Goal: Task Accomplishment & Management: Manage account settings

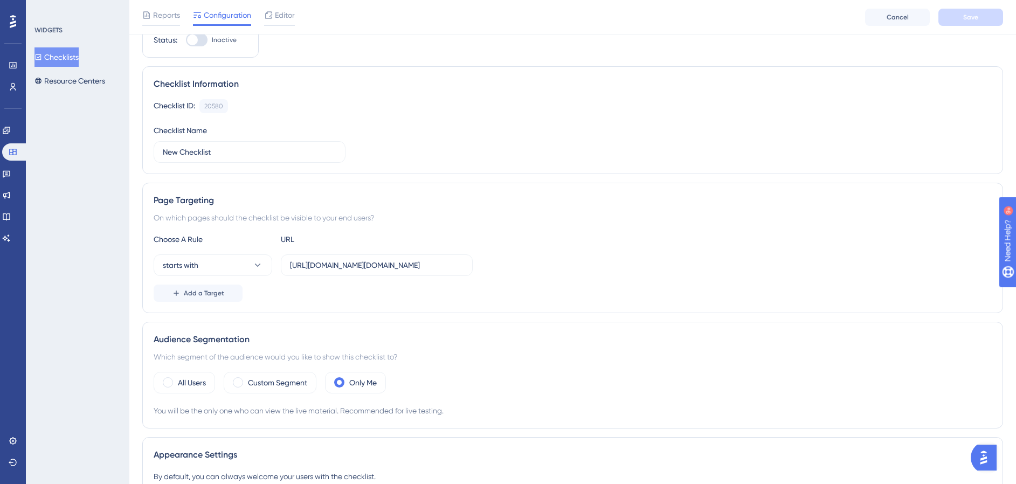
scroll to position [256, 0]
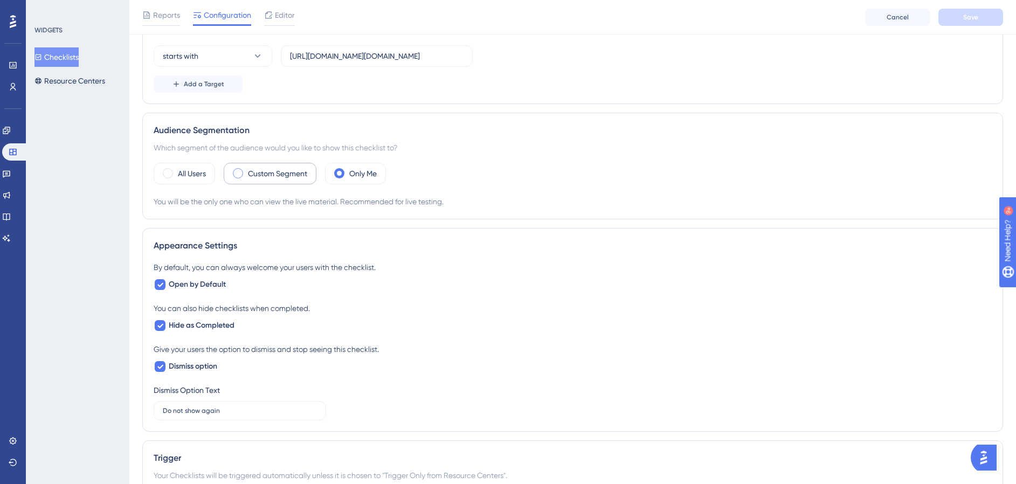
click at [282, 171] on label "Custom Segment" at bounding box center [277, 173] width 59 height 13
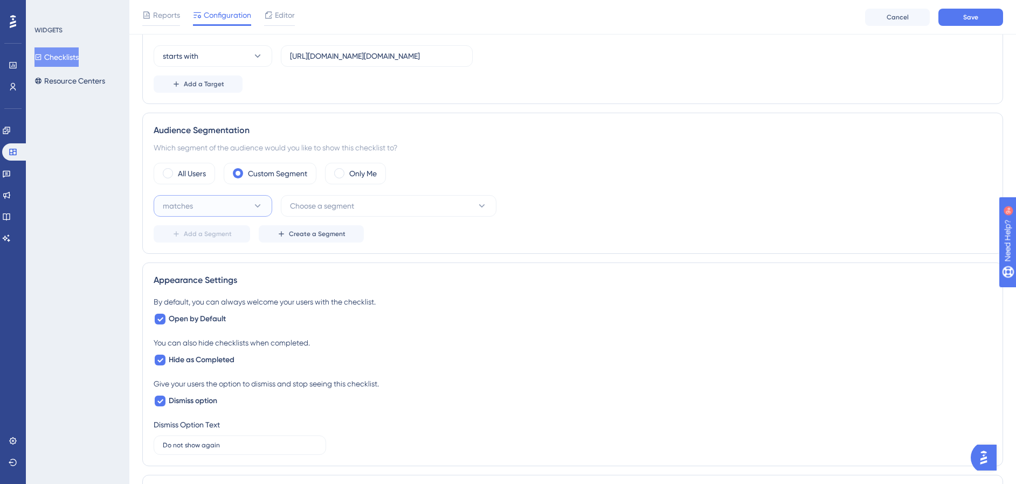
click at [217, 213] on button "matches" at bounding box center [213, 206] width 119 height 22
click at [208, 243] on div "matches matches" at bounding box center [212, 239] width 87 height 22
click at [369, 211] on button "Choose a segment" at bounding box center [389, 206] width 216 height 22
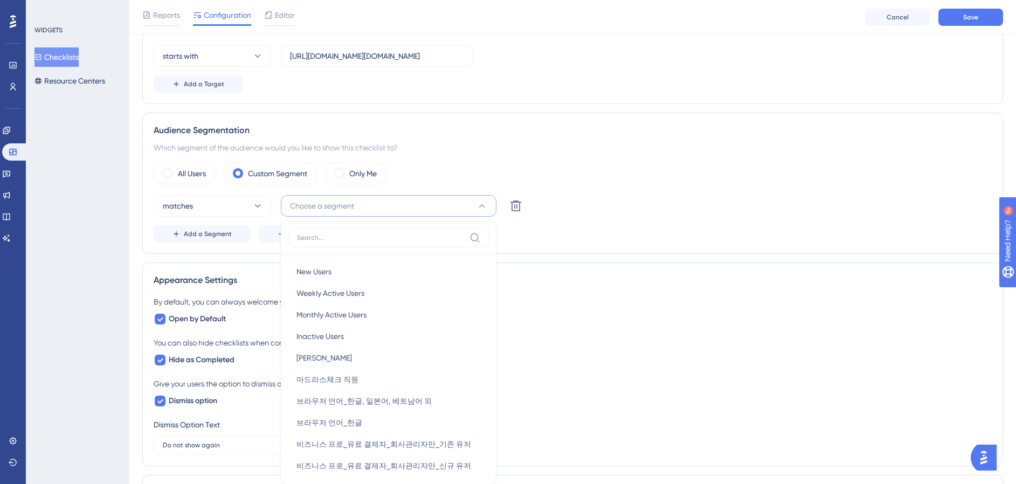
scroll to position [366, 0]
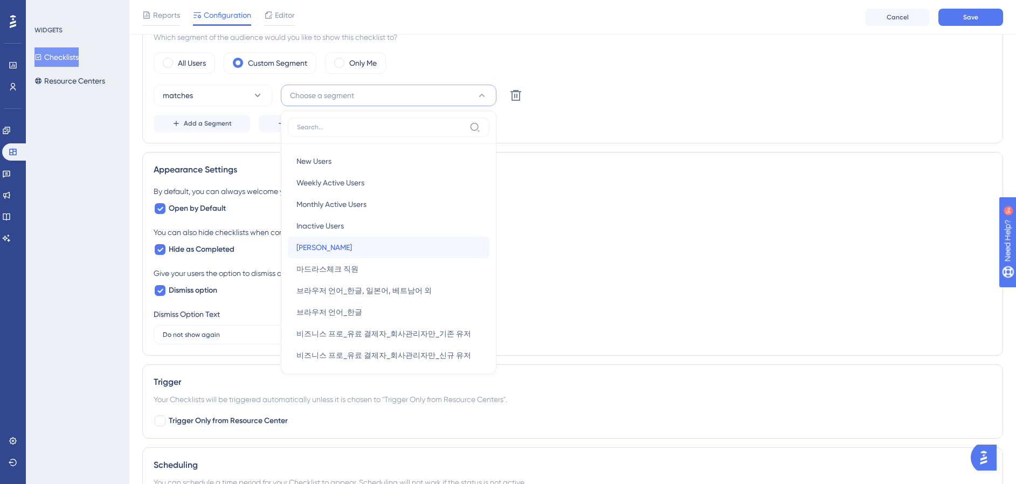
click at [347, 253] on div "이효재 이효재" at bounding box center [388, 248] width 184 height 22
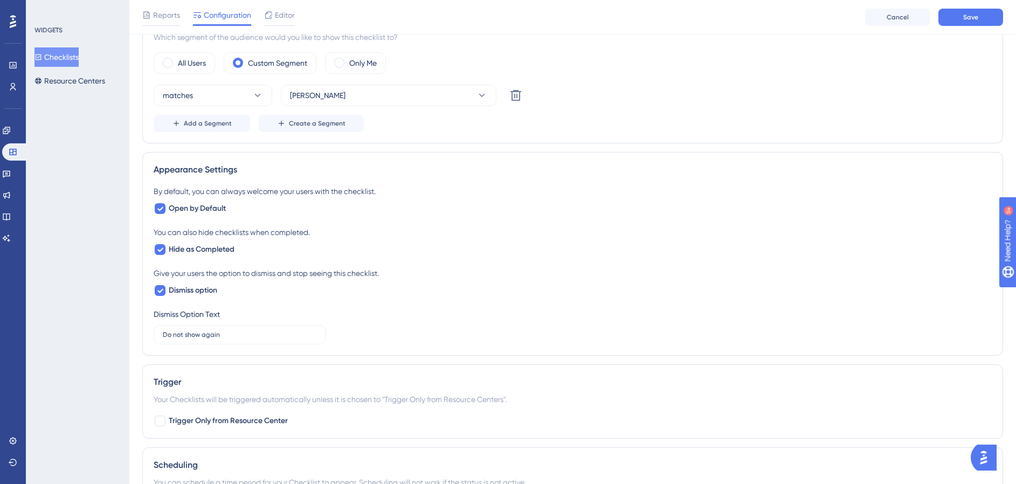
click at [766, 125] on div "Add a Segment Create a Segment" at bounding box center [573, 123] width 838 height 17
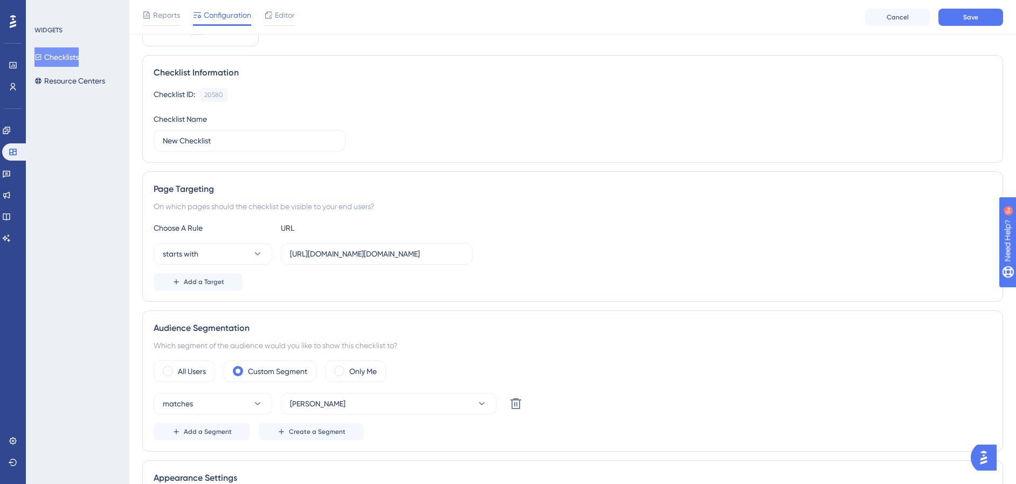
scroll to position [0, 0]
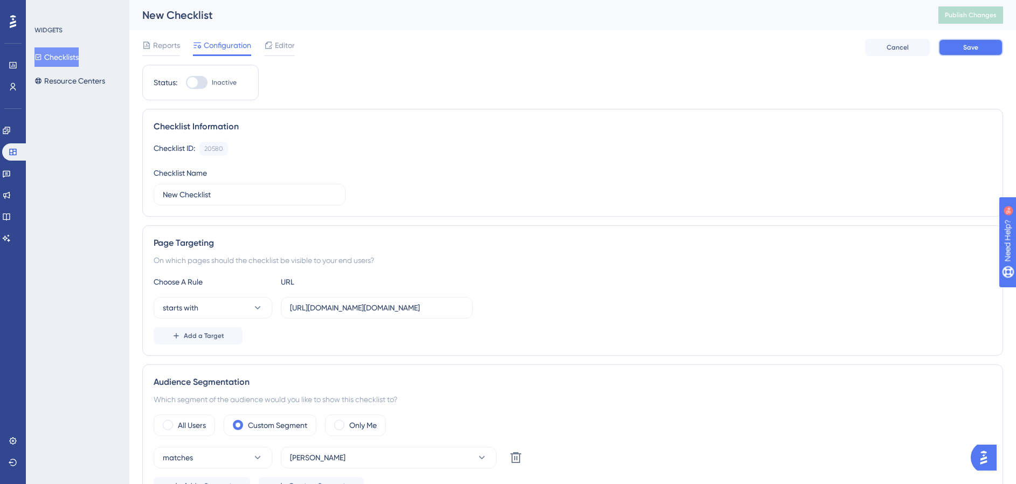
click at [962, 52] on button "Save" at bounding box center [970, 47] width 65 height 17
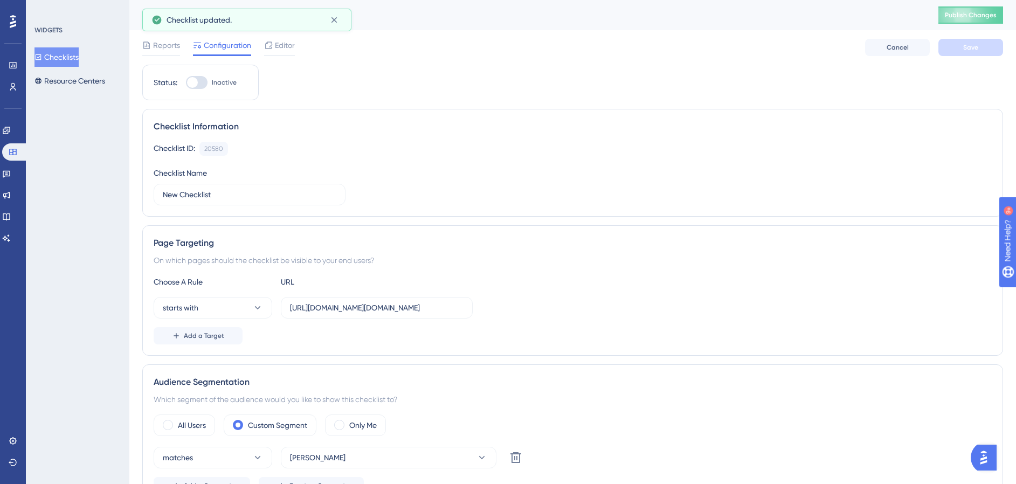
click at [204, 95] on div "Status: Inactive" at bounding box center [200, 83] width 116 height 36
click at [202, 88] on div at bounding box center [197, 82] width 22 height 13
click at [186, 83] on input "Inactive" at bounding box center [185, 82] width 1 height 1
checkbox input "true"
click at [965, 53] on button "Save" at bounding box center [970, 47] width 65 height 17
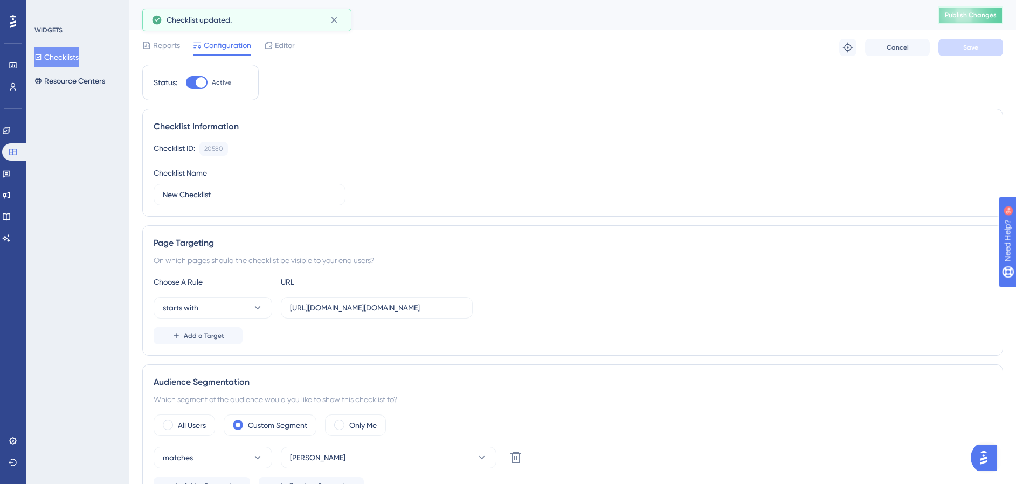
click at [966, 13] on span "Publish Changes" at bounding box center [971, 15] width 52 height 9
click at [268, 53] on div "Editor" at bounding box center [279, 47] width 31 height 17
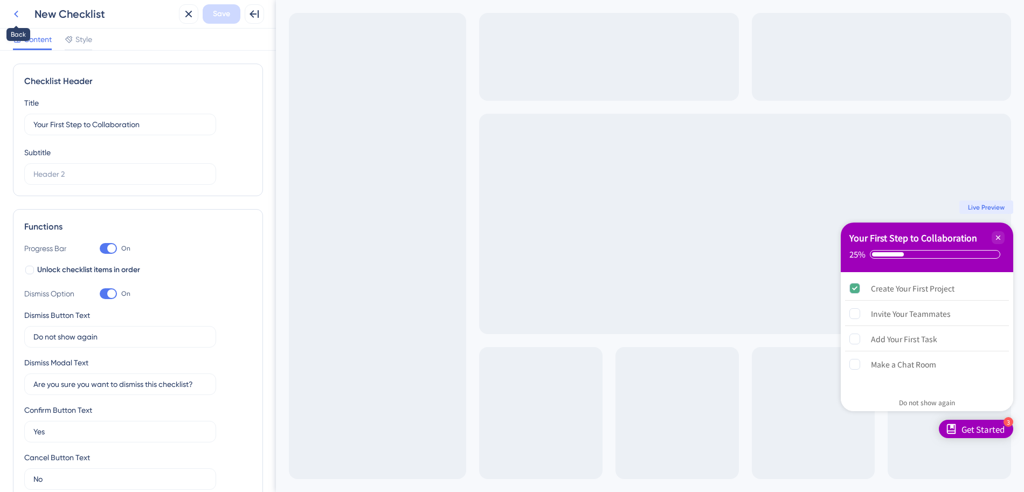
click at [19, 19] on icon at bounding box center [16, 14] width 13 height 13
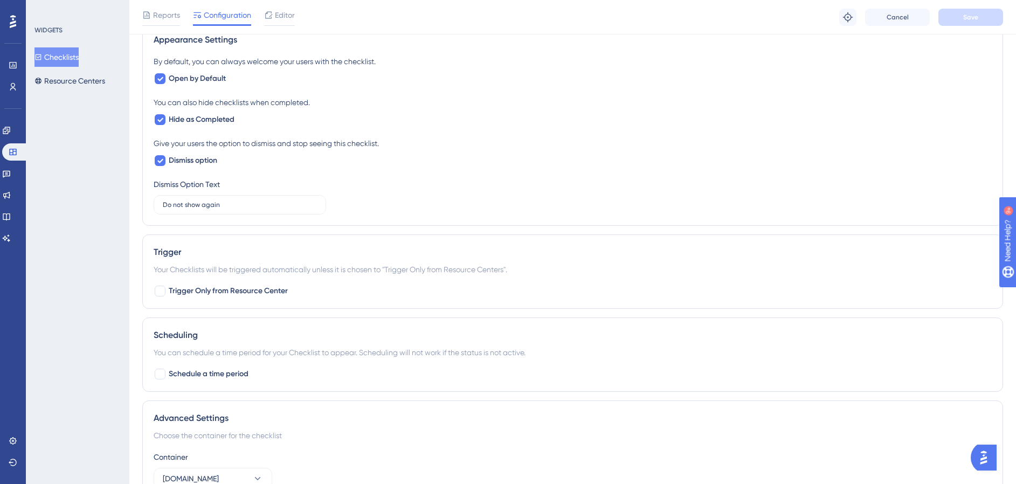
scroll to position [556, 0]
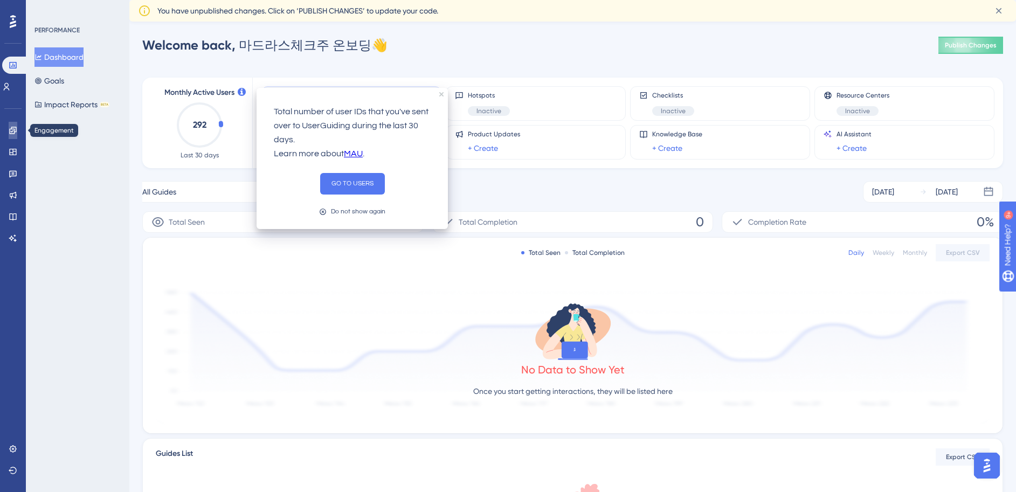
click at [16, 136] on link at bounding box center [13, 130] width 9 height 17
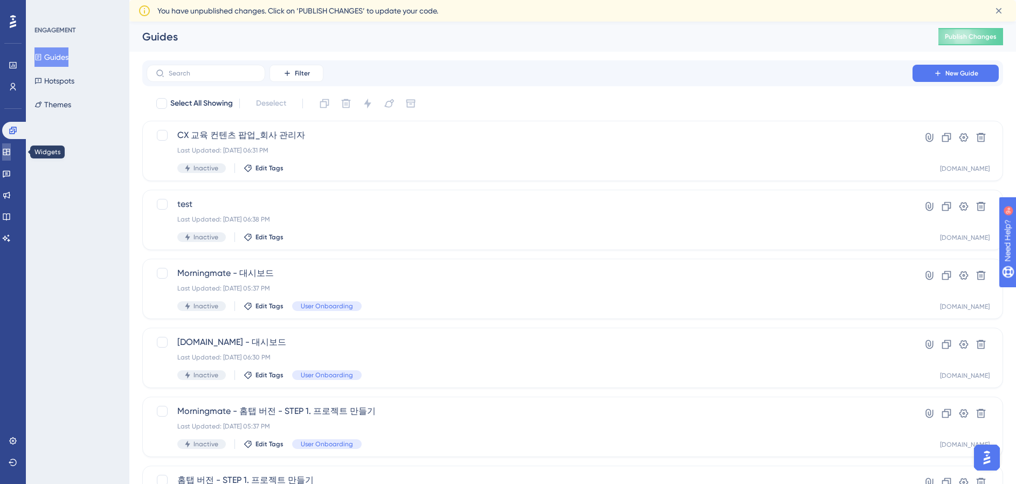
click at [11, 152] on icon at bounding box center [6, 152] width 9 height 9
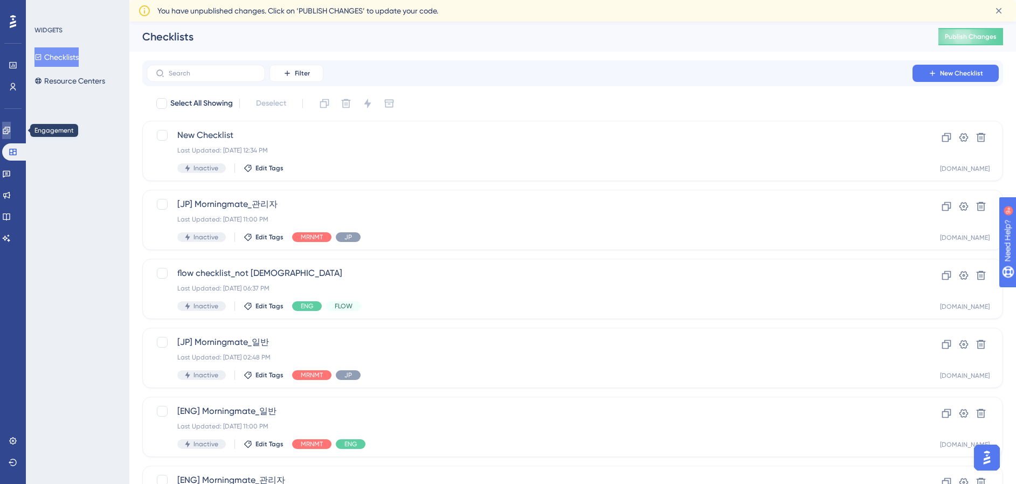
click at [11, 136] on link at bounding box center [6, 130] width 9 height 17
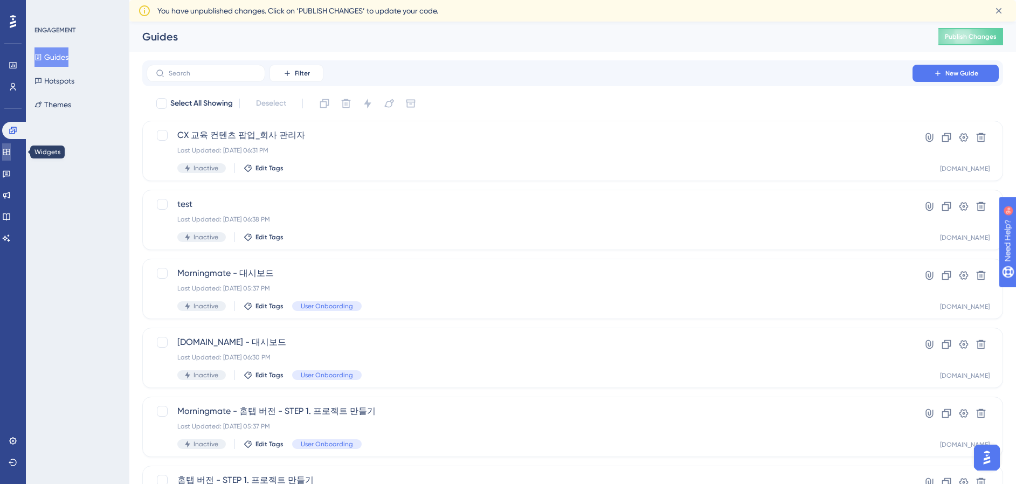
click at [10, 155] on icon at bounding box center [6, 152] width 7 height 6
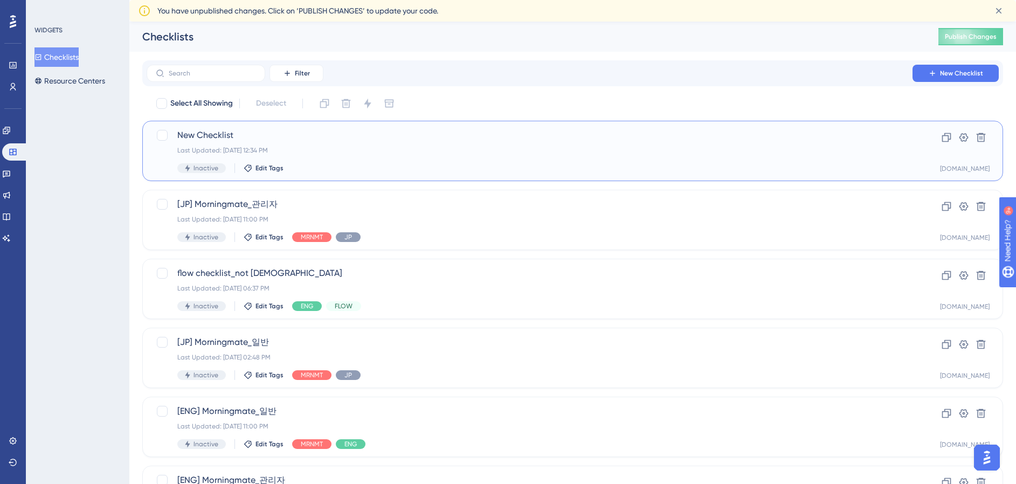
click at [453, 127] on div "New Checklist Last Updated: Oct 01 2025, 12:34 PM Inactive Edit Tags Clone Sett…" at bounding box center [572, 151] width 861 height 60
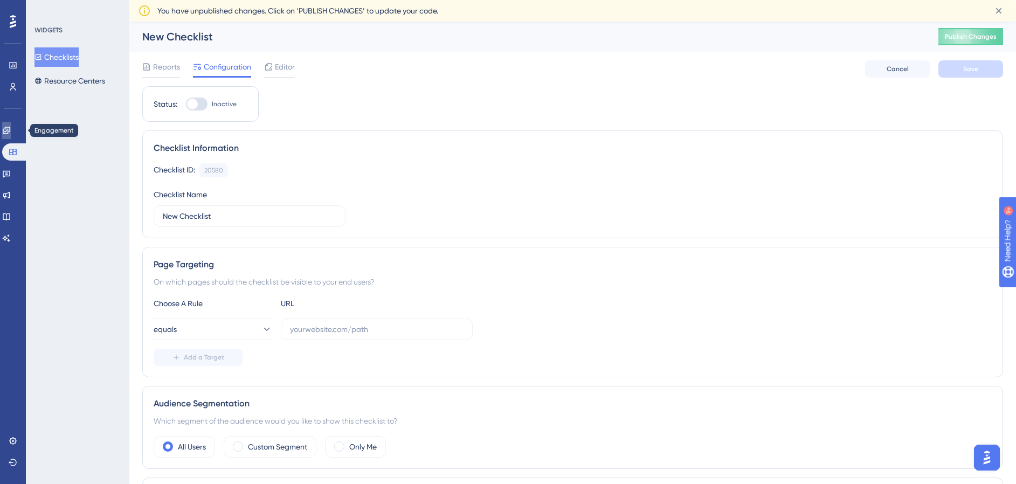
click at [11, 133] on icon at bounding box center [6, 130] width 9 height 9
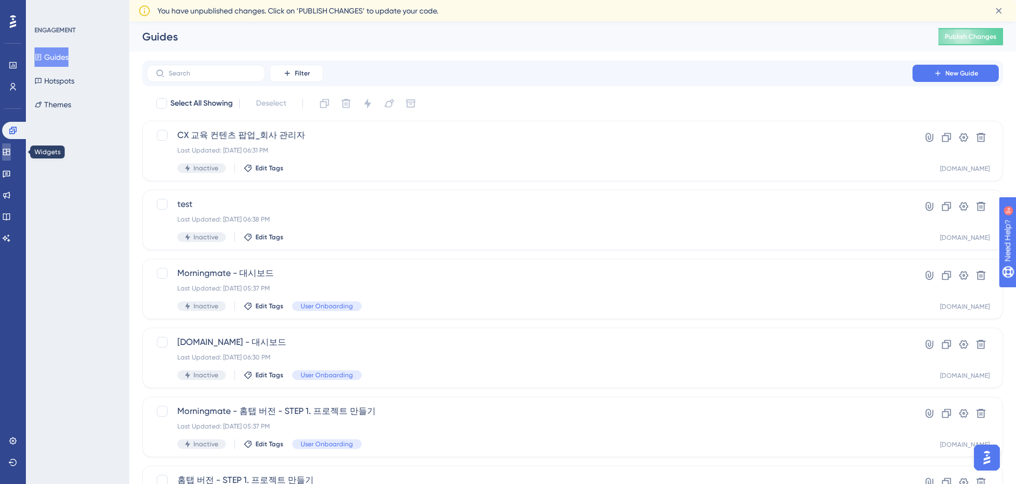
click at [11, 154] on link at bounding box center [6, 151] width 9 height 17
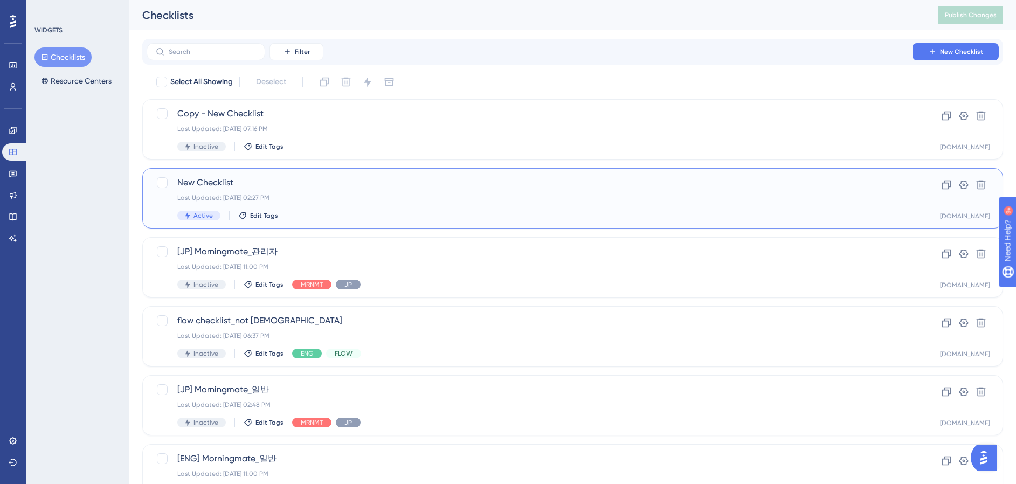
click at [352, 196] on div "Last Updated: Oct 14 2025, 02:27 PM" at bounding box center [529, 197] width 704 height 9
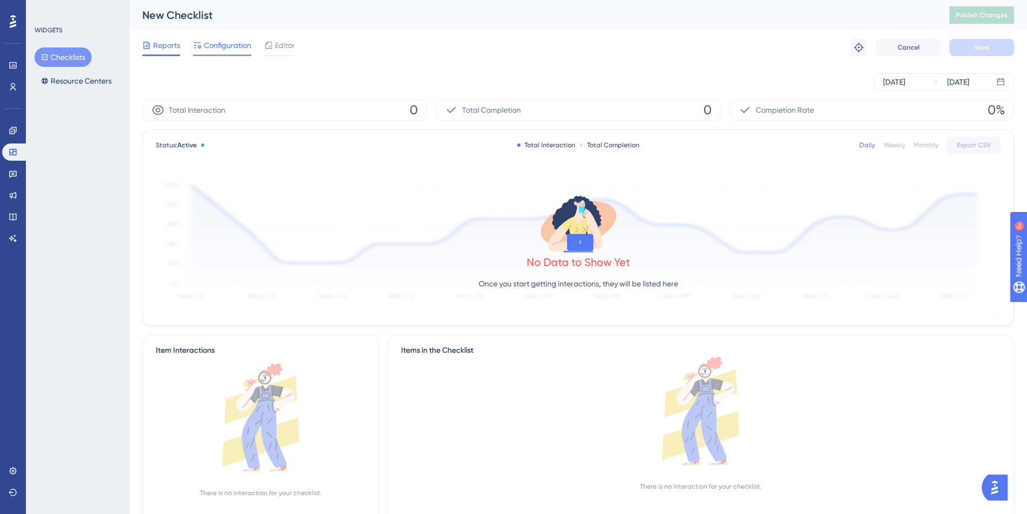
click at [220, 49] on span "Configuration" at bounding box center [227, 45] width 47 height 13
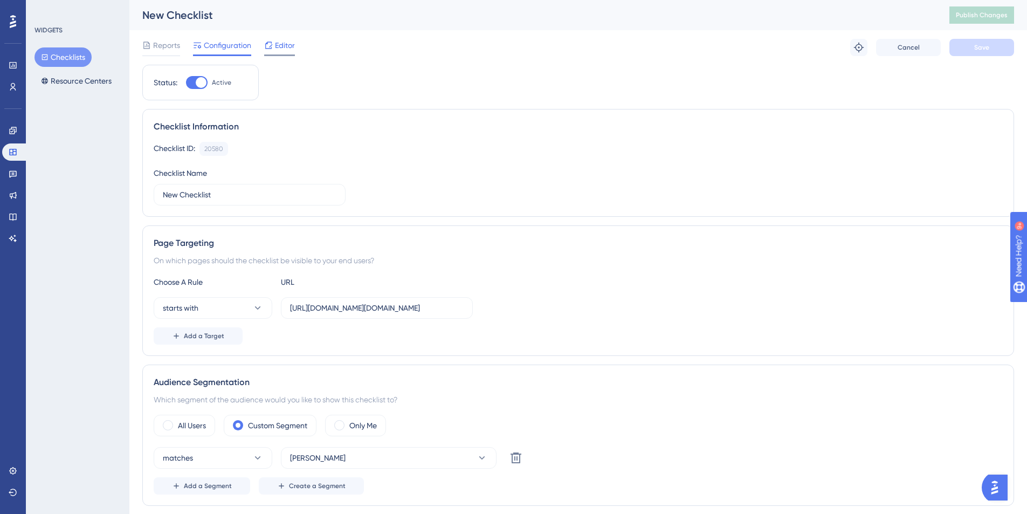
click at [276, 51] on span "Editor" at bounding box center [285, 45] width 20 height 13
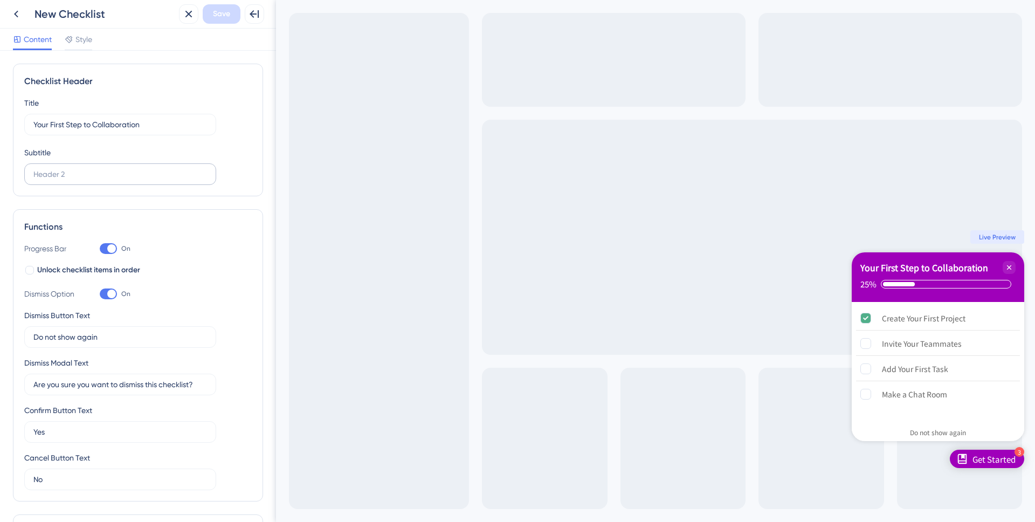
click at [77, 183] on label at bounding box center [120, 174] width 192 height 22
click at [77, 180] on input "text" at bounding box center [120, 174] width 174 height 12
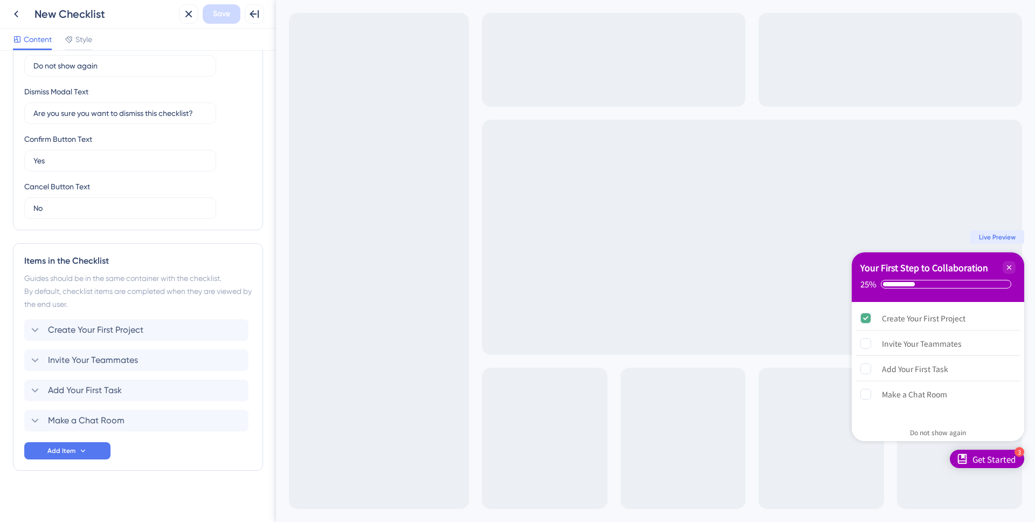
scroll to position [276, 0]
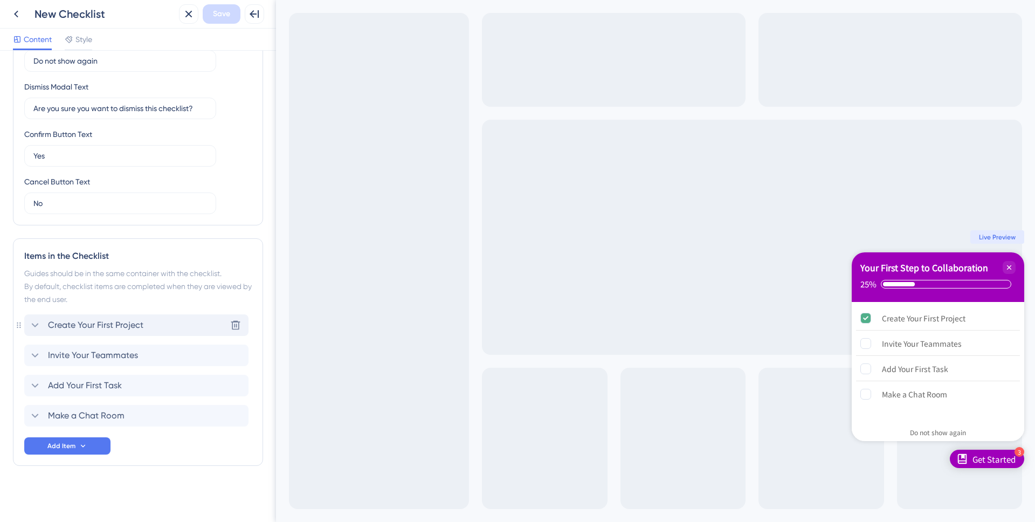
click at [67, 327] on span "Create Your First Project" at bounding box center [95, 325] width 95 height 13
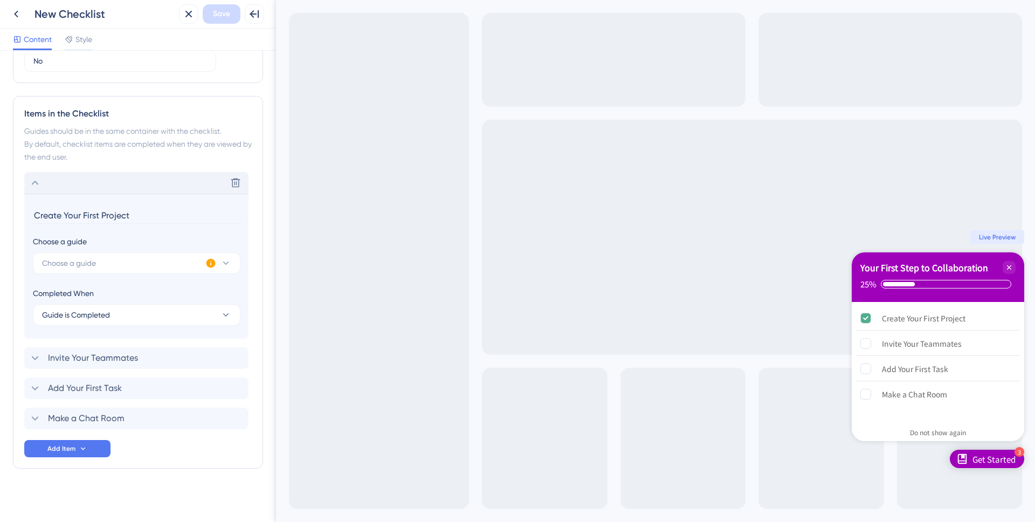
scroll to position [421, 0]
click at [121, 307] on button "Guide is Completed" at bounding box center [137, 312] width 208 height 22
click at [88, 344] on span "Guide is Completed" at bounding box center [83, 344] width 68 height 13
click at [114, 309] on button "Guide is Completed" at bounding box center [137, 312] width 208 height 22
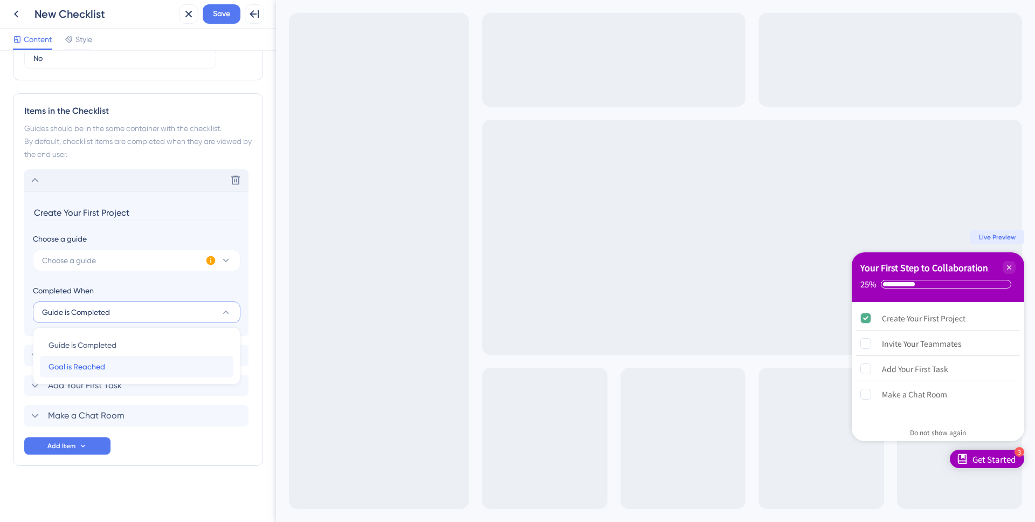
click at [95, 367] on span "Goal is Reached" at bounding box center [77, 366] width 57 height 13
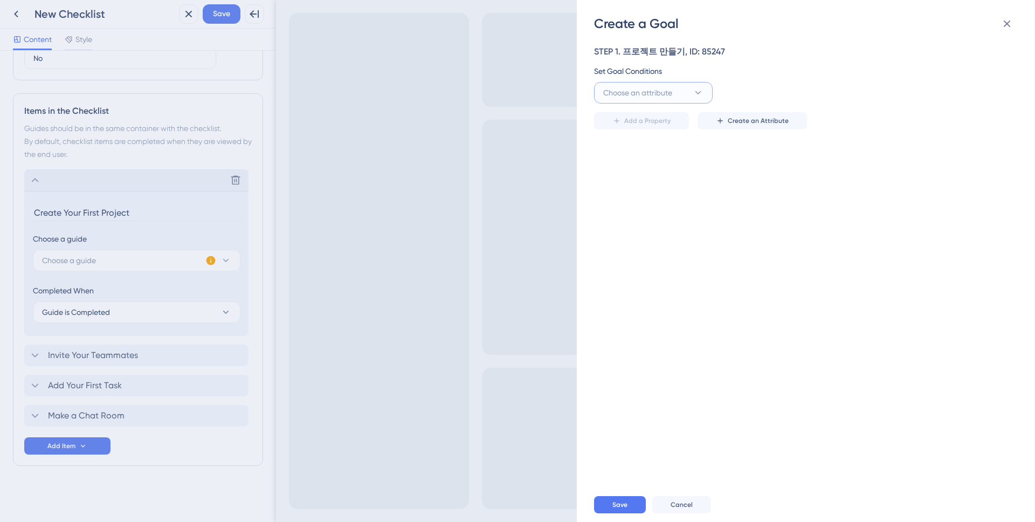
click at [652, 87] on span "Choose an attribute" at bounding box center [637, 92] width 69 height 13
click at [640, 160] on span "Visited Page" at bounding box center [631, 158] width 43 height 13
click at [873, 96] on input "text" at bounding box center [922, 93] width 154 height 12
click at [627, 92] on span "Visited Page" at bounding box center [624, 92] width 43 height 13
drag, startPoint x: 832, startPoint y: 94, endPoint x: 839, endPoint y: 94, distance: 7.5
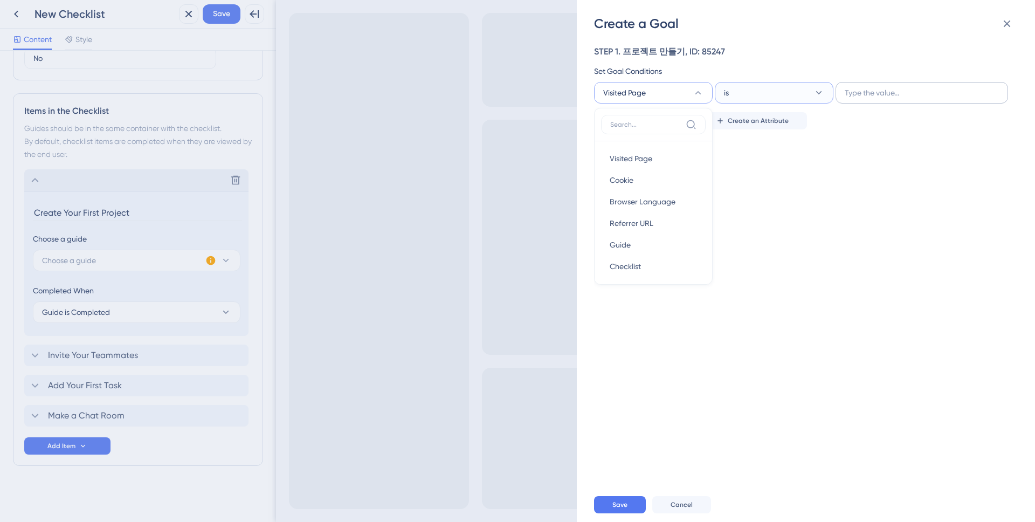
click at [832, 94] on button "is" at bounding box center [774, 93] width 119 height 22
click at [898, 100] on label at bounding box center [921, 93] width 172 height 22
click at [898, 99] on input "text" at bounding box center [922, 93] width 154 height 12
click at [783, 92] on button "is" at bounding box center [774, 93] width 119 height 22
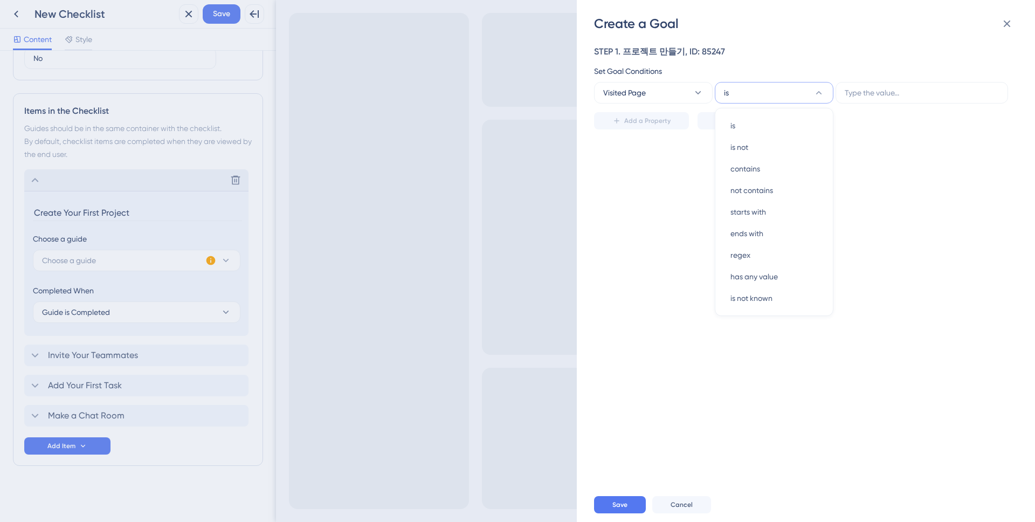
click at [698, 206] on div "STEP 1. 프로젝트 만들기, ID: 85247 Set Goal Conditions Visited Page is is is is not is…" at bounding box center [811, 259] width 434 height 455
click at [743, 120] on span "Create an Attribute" at bounding box center [758, 120] width 61 height 9
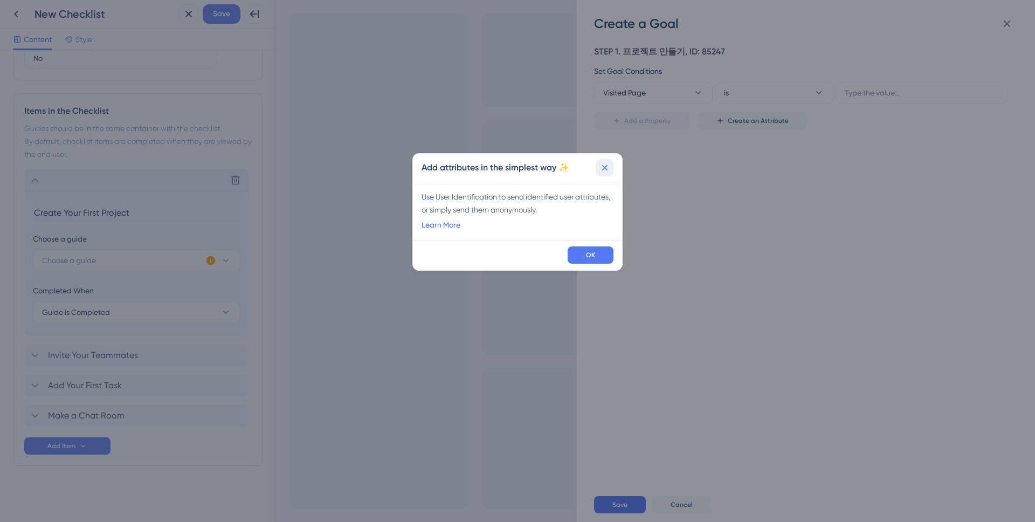
click at [607, 169] on icon at bounding box center [604, 167] width 11 height 11
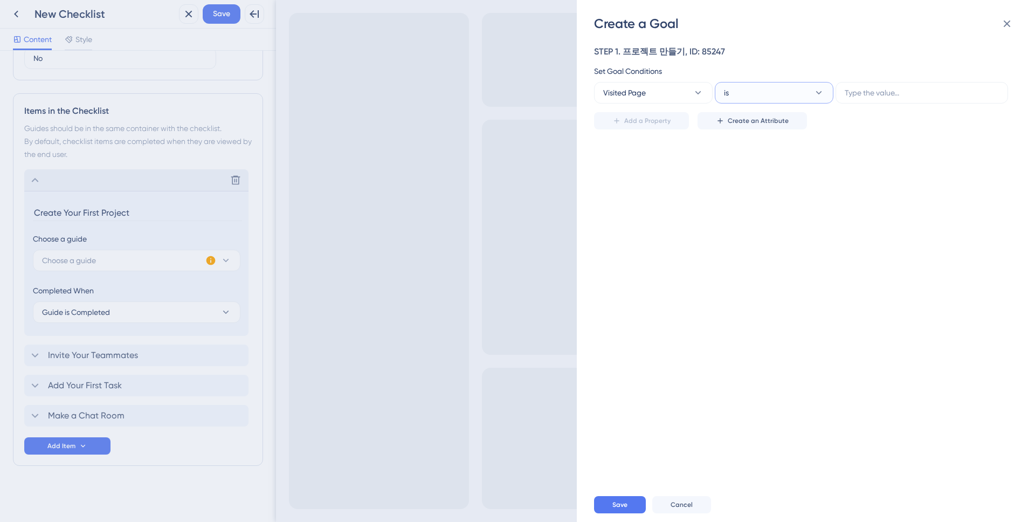
click at [771, 95] on button "is" at bounding box center [774, 93] width 119 height 22
click at [884, 91] on input "text" at bounding box center [922, 93] width 154 height 12
click at [619, 88] on span "Visited Page" at bounding box center [624, 92] width 43 height 13
click at [663, 156] on div "Visited Page Visited Page" at bounding box center [653, 159] width 87 height 22
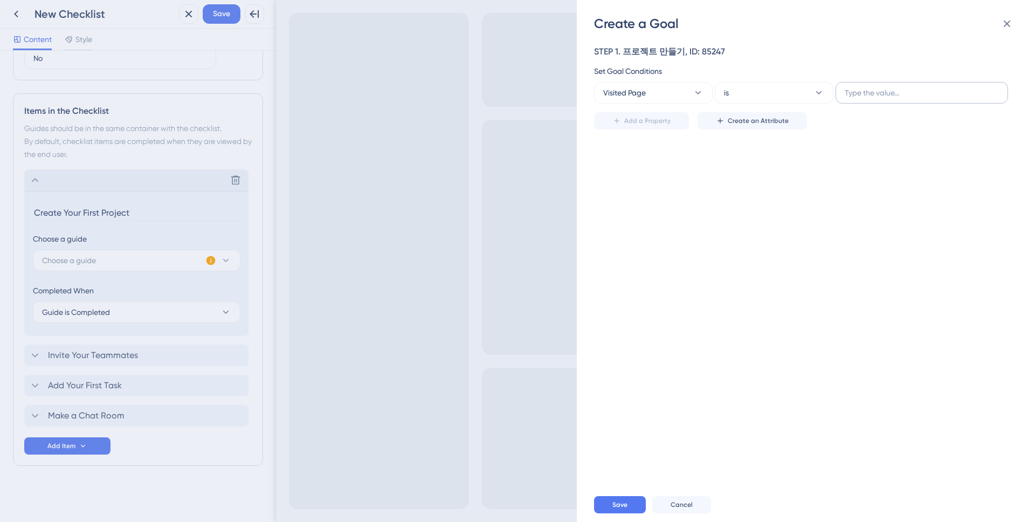
click at [873, 99] on label at bounding box center [921, 93] width 172 height 22
click at [873, 99] on input "text" at bounding box center [922, 93] width 154 height 12
click at [859, 91] on input "text" at bounding box center [922, 93] width 154 height 12
paste input "https://morningmate.com/main.act?detail#"
click at [873, 95] on input "https://morningmate.com/main.act?detail#" at bounding box center [922, 93] width 154 height 12
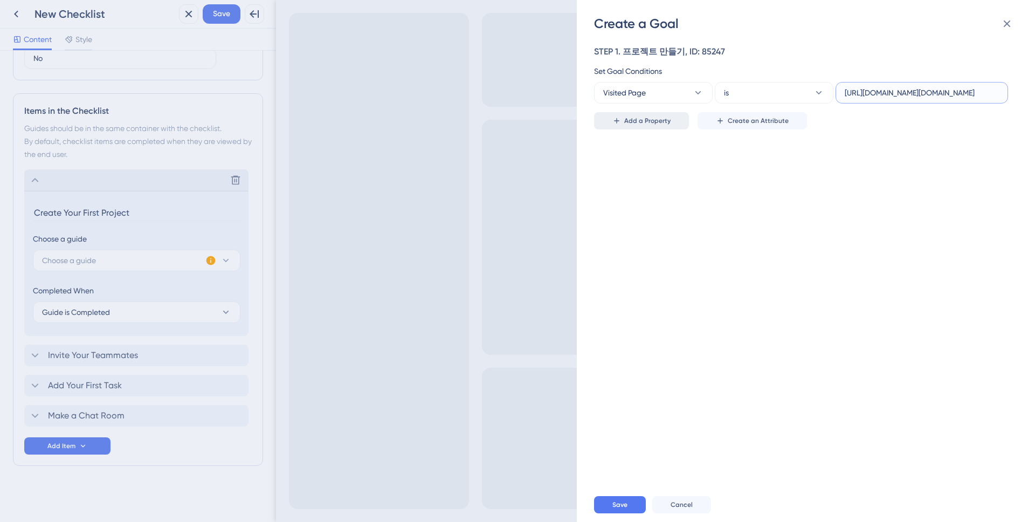
type input "https://release.morningmate.com/main.act?detail#"
click at [653, 114] on button "Add a Property" at bounding box center [641, 120] width 95 height 17
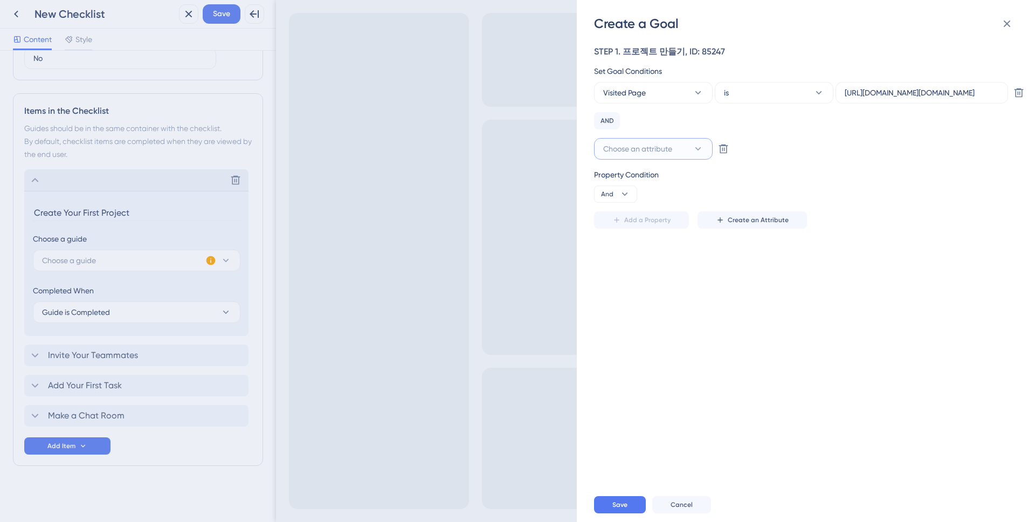
click at [641, 150] on span "Choose an attribute" at bounding box center [637, 148] width 69 height 13
click at [827, 288] on div "STEP 1. 프로젝트 만들기, ID: 85247 Set Goal Conditions Visited Page is https://release…" at bounding box center [811, 259] width 434 height 455
click at [657, 96] on button "Visited Page" at bounding box center [653, 93] width 119 height 22
click at [803, 151] on div "Choose an attribute Delete" at bounding box center [802, 149] width 417 height 22
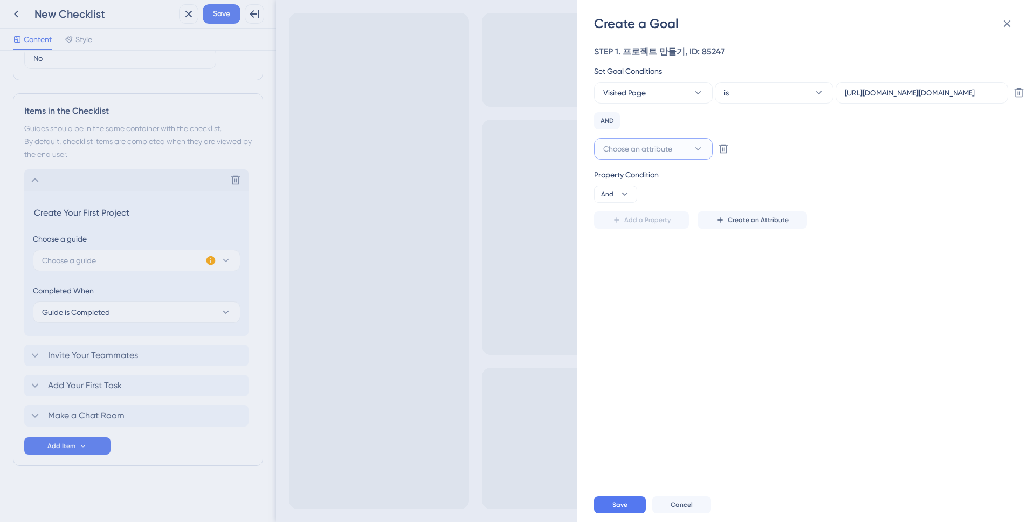
click at [658, 157] on button "Choose an attribute" at bounding box center [653, 149] width 119 height 22
click at [661, 148] on span "Choose an attribute" at bounding box center [637, 148] width 69 height 13
click at [617, 192] on button "And" at bounding box center [615, 193] width 43 height 17
click at [682, 184] on div "Property Condition And And And Or Or" at bounding box center [802, 185] width 417 height 34
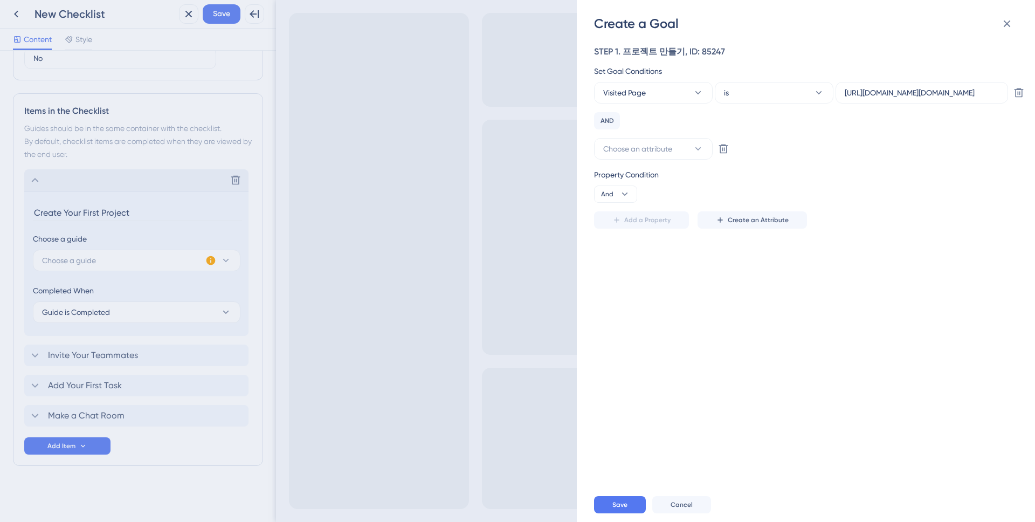
click at [273, 261] on div "Create a Goal STEP 1. 프로젝트 만들기, ID: 85247 Set Goal Conditions Visited Page is h…" at bounding box center [517, 261] width 1035 height 522
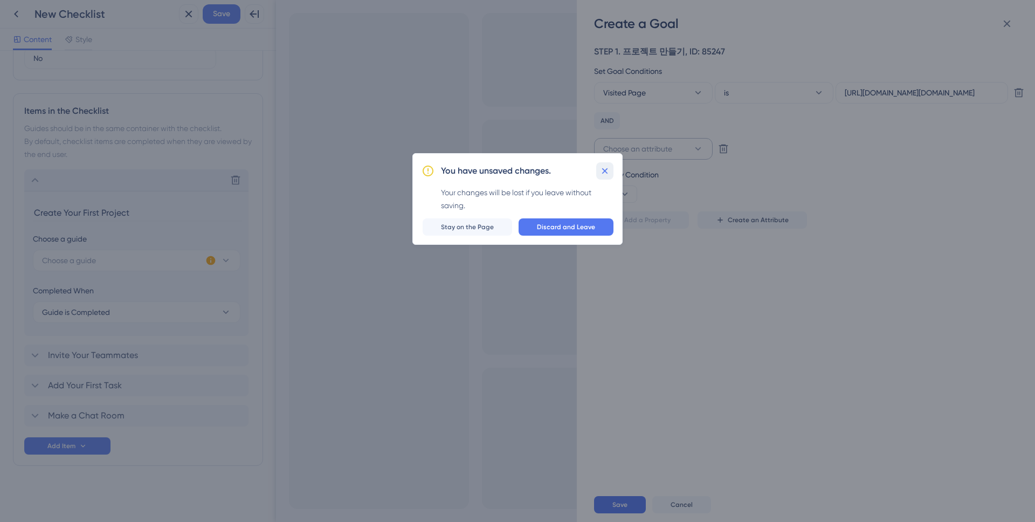
drag, startPoint x: 609, startPoint y: 174, endPoint x: 652, endPoint y: 153, distance: 47.7
click at [609, 173] on icon at bounding box center [604, 170] width 11 height 11
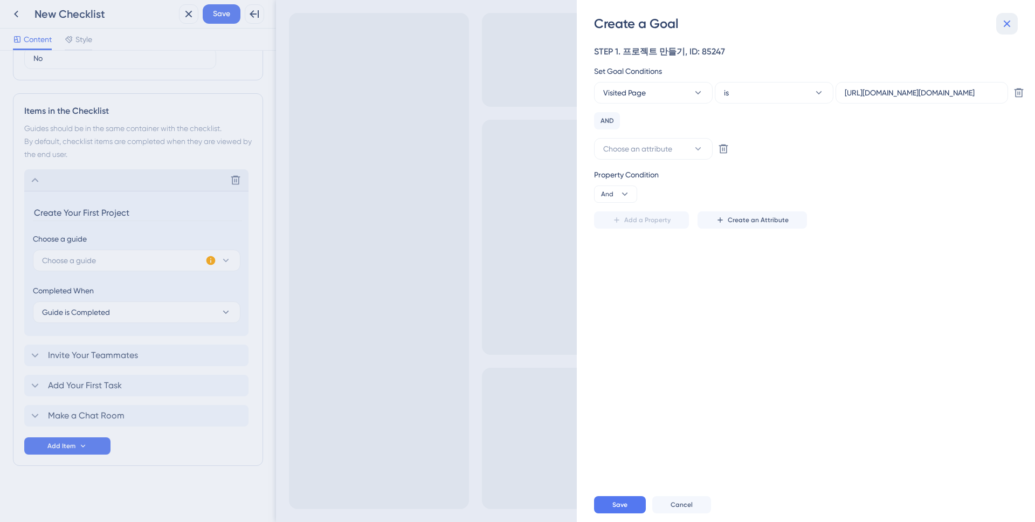
click at [1002, 23] on icon at bounding box center [1006, 23] width 13 height 13
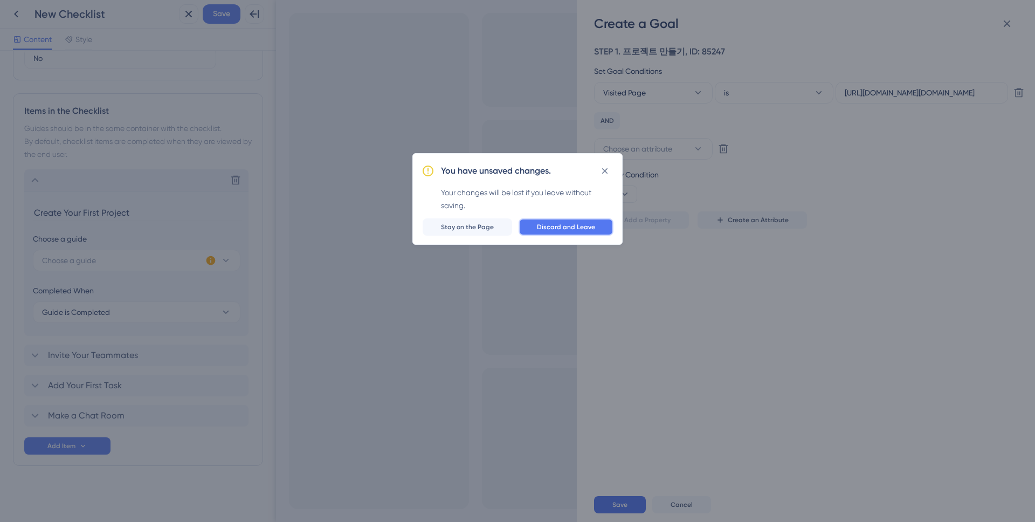
click at [546, 223] on span "Discard and Leave" at bounding box center [566, 227] width 58 height 9
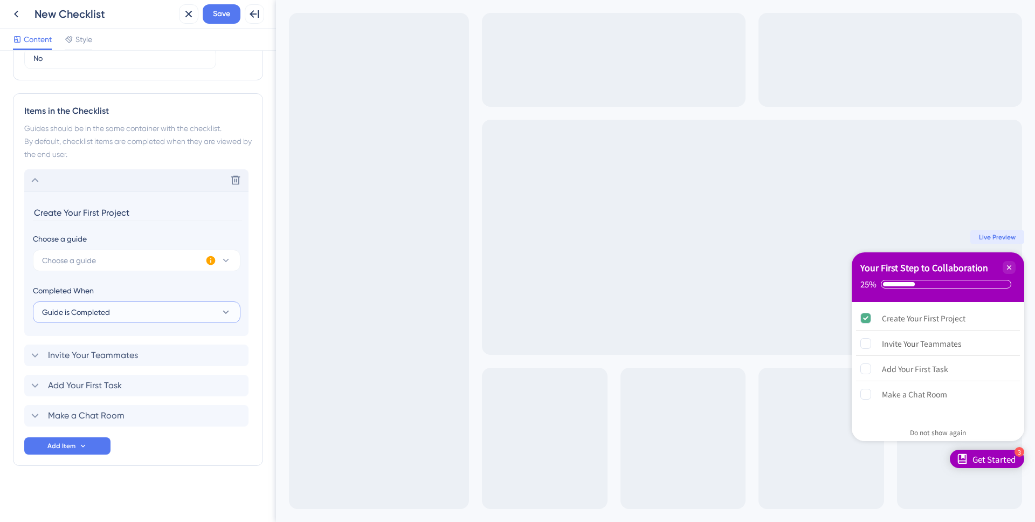
click at [191, 311] on button "Guide is Completed" at bounding box center [137, 312] width 208 height 22
click at [157, 271] on button "Choose a guide" at bounding box center [137, 261] width 208 height 22
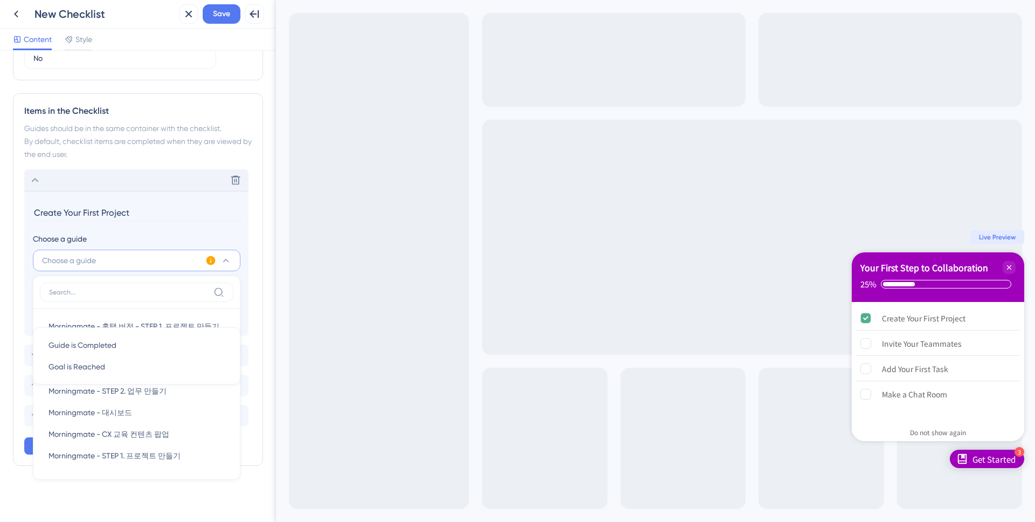
click at [220, 290] on icon at bounding box center [218, 292] width 11 height 11
click at [209, 290] on input at bounding box center [129, 292] width 160 height 9
click at [241, 261] on section "Create Your First Project Choose a guide Choose a guide Morningmate - 홈탭 버전 - S…" at bounding box center [136, 263] width 224 height 145
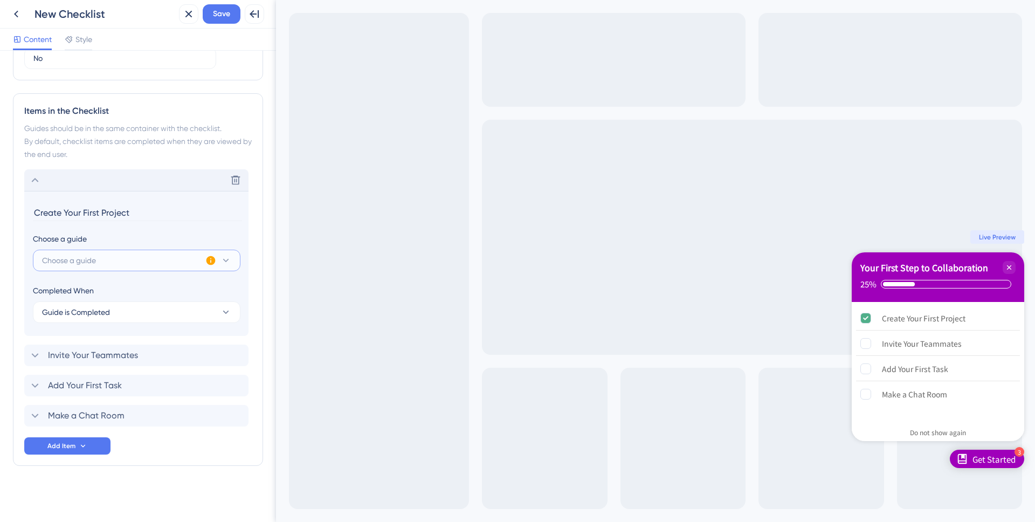
click at [237, 259] on button "Choose a guide" at bounding box center [137, 261] width 208 height 22
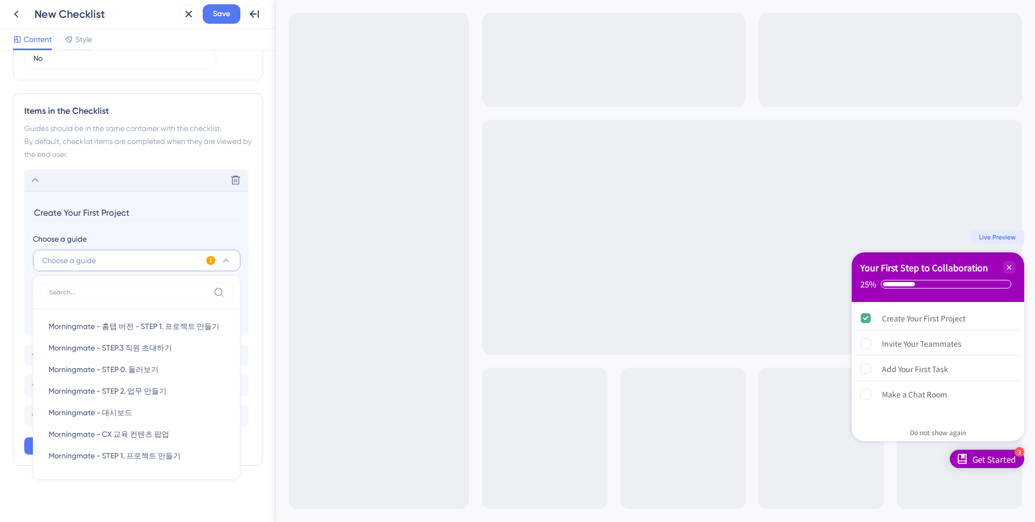
click at [220, 262] on icon at bounding box center [225, 260] width 11 height 11
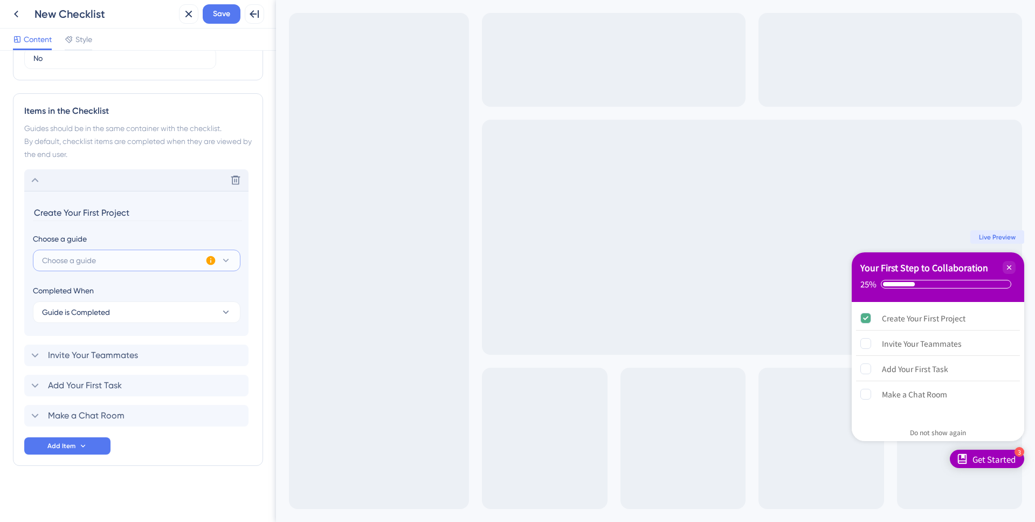
click at [226, 255] on icon at bounding box center [225, 260] width 11 height 11
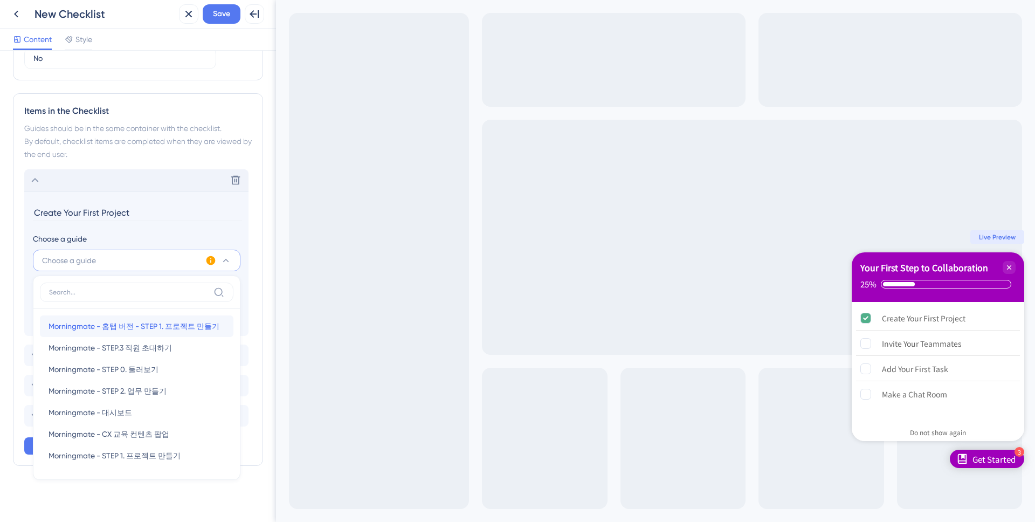
click at [151, 329] on span "Morningmate - 홈탭 버전 - STEP 1. 프로젝트 만들기" at bounding box center [134, 326] width 171 height 13
type input "Morningmate - 홈탭 버전 - STEP 1. 프로젝트 만들기"
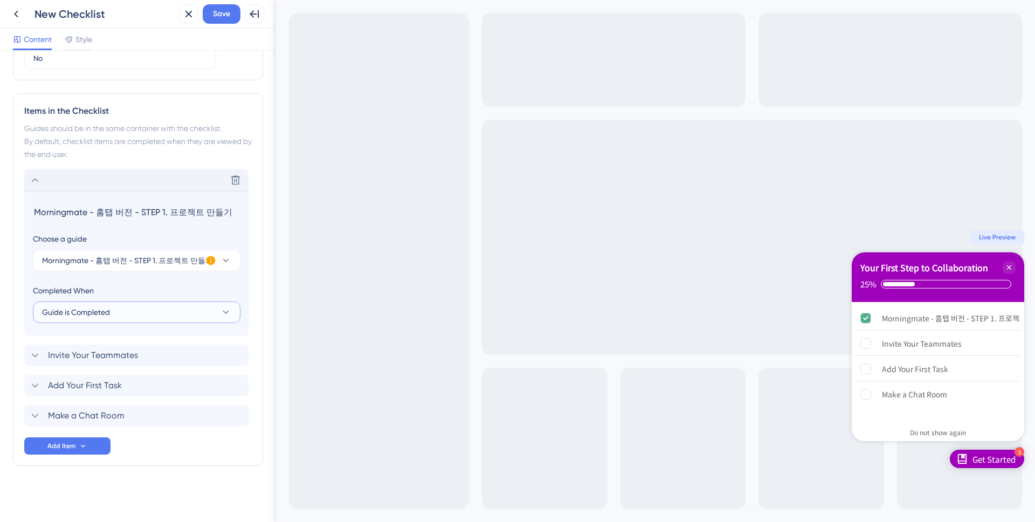
click at [190, 310] on button "Guide is Completed" at bounding box center [137, 312] width 208 height 22
click at [208, 256] on icon at bounding box center [210, 260] width 11 height 11
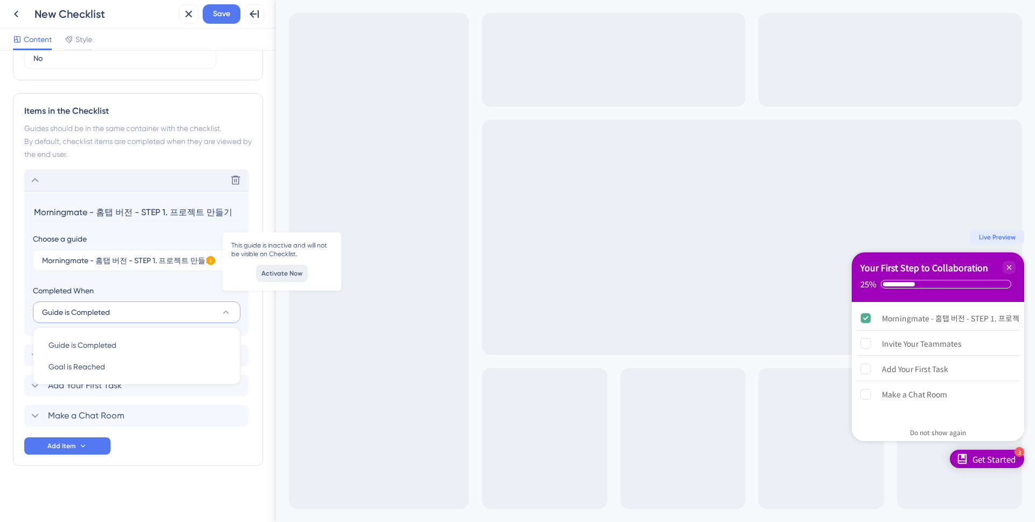
click at [282, 277] on span "Activate Now" at bounding box center [281, 273] width 41 height 9
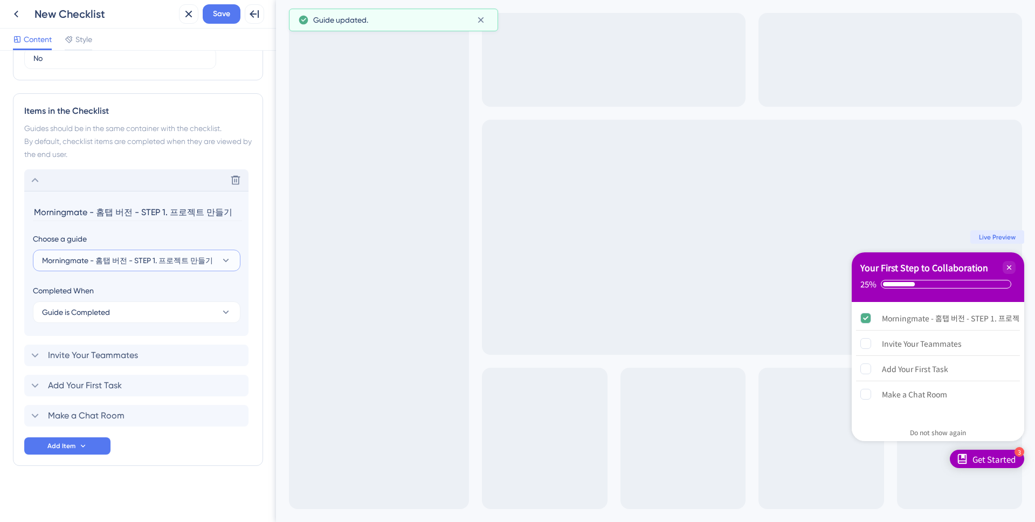
click at [208, 260] on button "Morningmate - 홈탭 버전 - STEP 1. 프로젝트 만들기" at bounding box center [137, 261] width 208 height 22
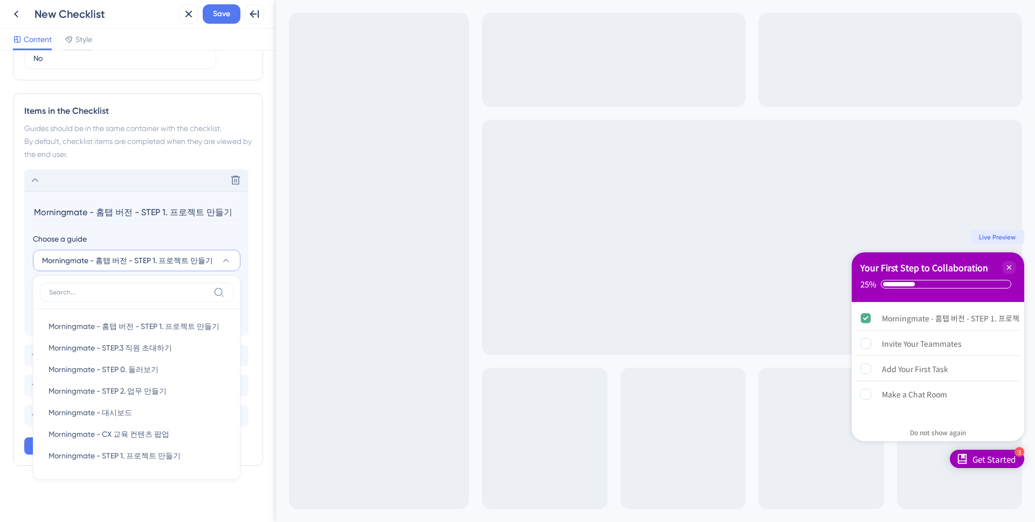
click at [198, 275] on div "Morningmate - 홈탭 버전 - STEP 1. 프로젝트 만들기 Morningmate - 홈탭 버전 - STEP 1. 프로젝트 만들기 M…" at bounding box center [137, 377] width 208 height 204
click at [189, 267] on button "Morningmate - 홈탭 버전 - STEP 1. 프로젝트 만들기" at bounding box center [137, 261] width 208 height 22
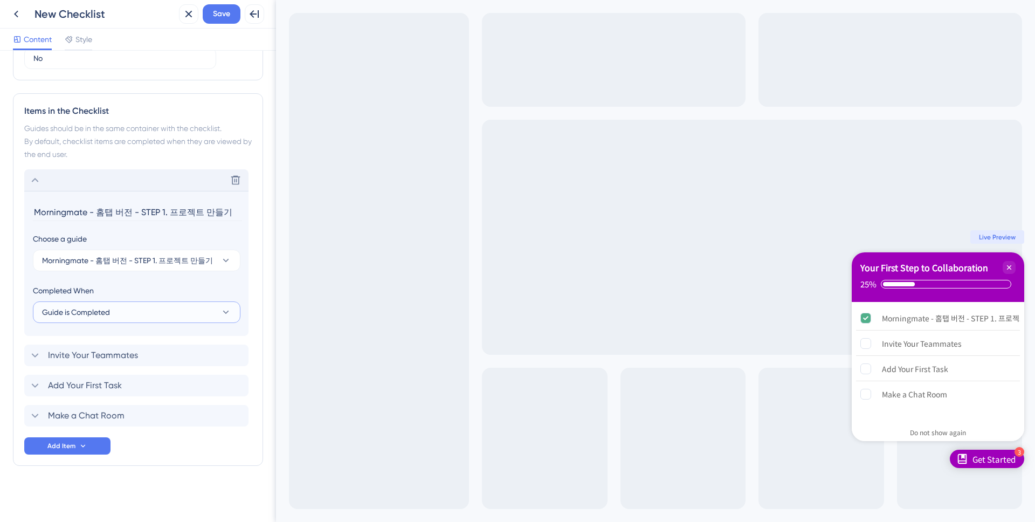
click at [139, 309] on button "Guide is Completed" at bounding box center [137, 312] width 208 height 22
click at [133, 359] on div "Goal is Reached Goal is Reached" at bounding box center [137, 367] width 176 height 22
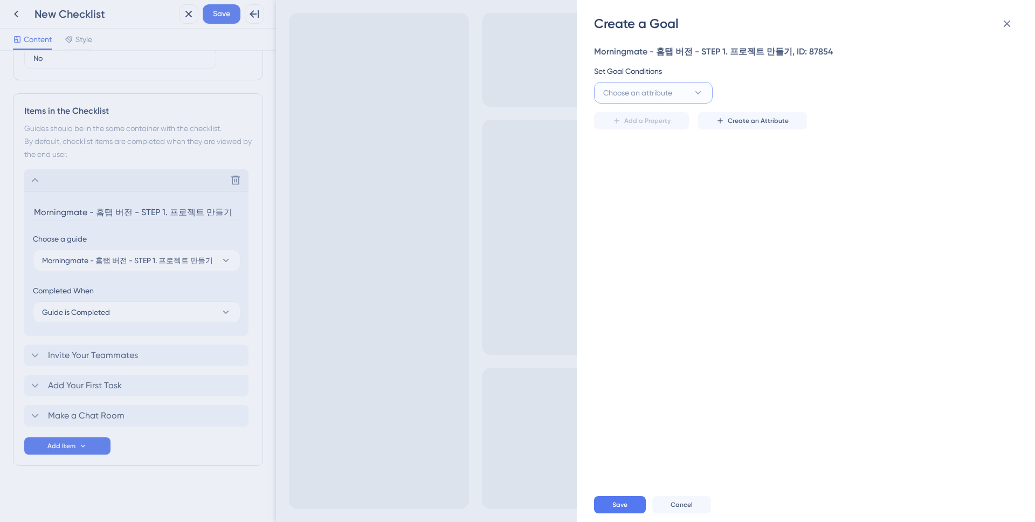
click at [648, 86] on span "Choose an attribute" at bounding box center [637, 92] width 69 height 13
type input "element clicked"
click at [757, 120] on span "Create an Attribute" at bounding box center [758, 120] width 61 height 9
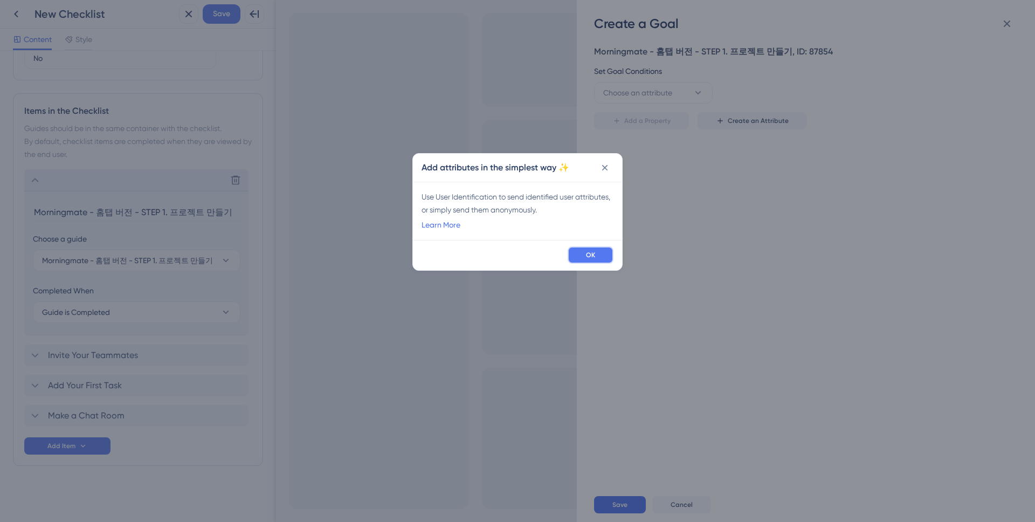
click at [602, 251] on button "OK" at bounding box center [591, 254] width 46 height 17
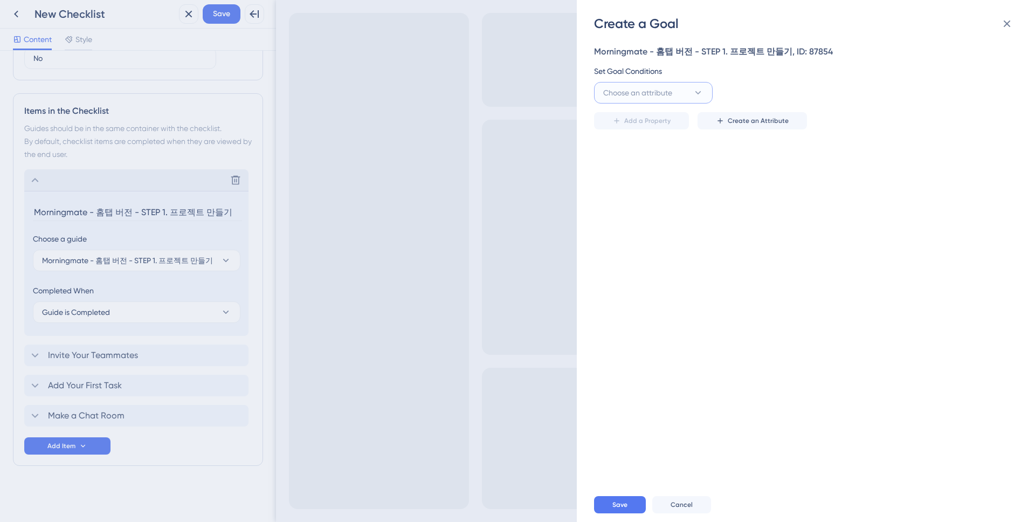
click at [642, 96] on span "Choose an attribute" at bounding box center [637, 92] width 69 height 13
type input "button"
type input "btn"
click at [761, 125] on span "Create an Attribute" at bounding box center [758, 120] width 61 height 9
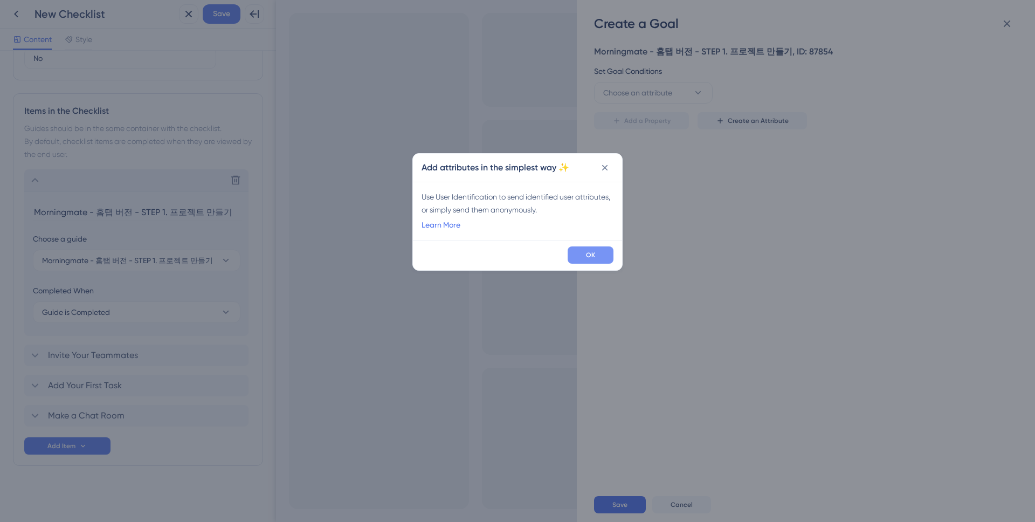
click at [589, 259] on span "OK" at bounding box center [590, 255] width 9 height 9
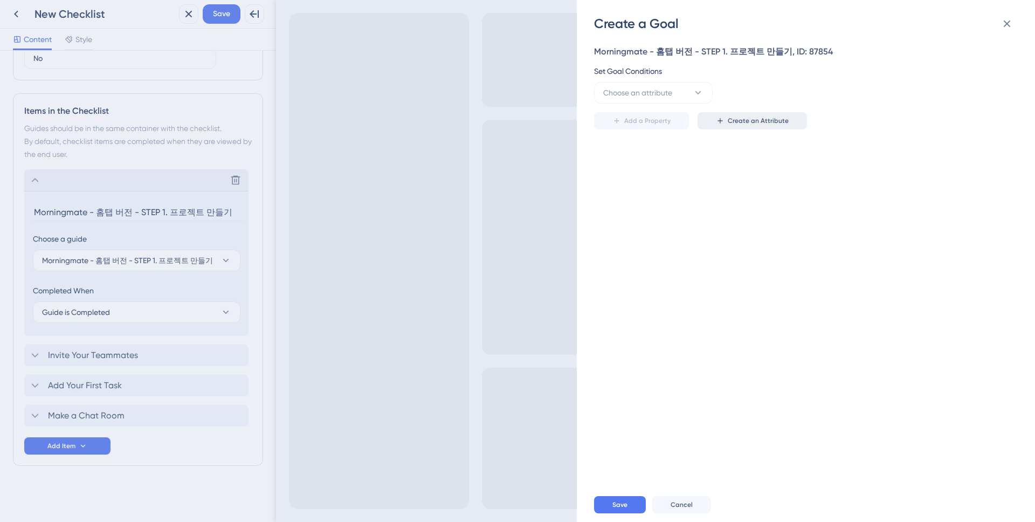
click at [729, 123] on span "Create an Attribute" at bounding box center [758, 120] width 61 height 9
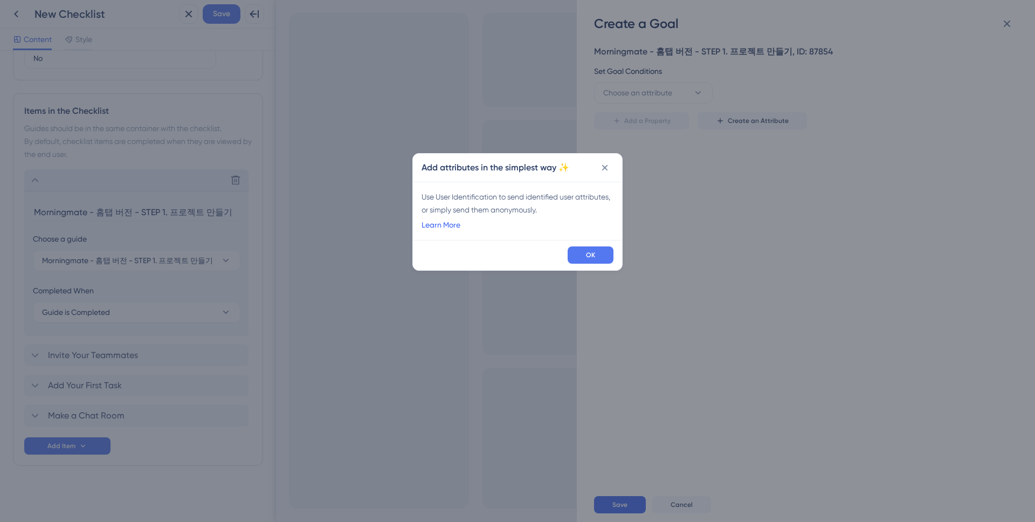
click at [441, 223] on link "Learn More" at bounding box center [440, 224] width 39 height 13
click at [594, 250] on button "OK" at bounding box center [591, 254] width 46 height 17
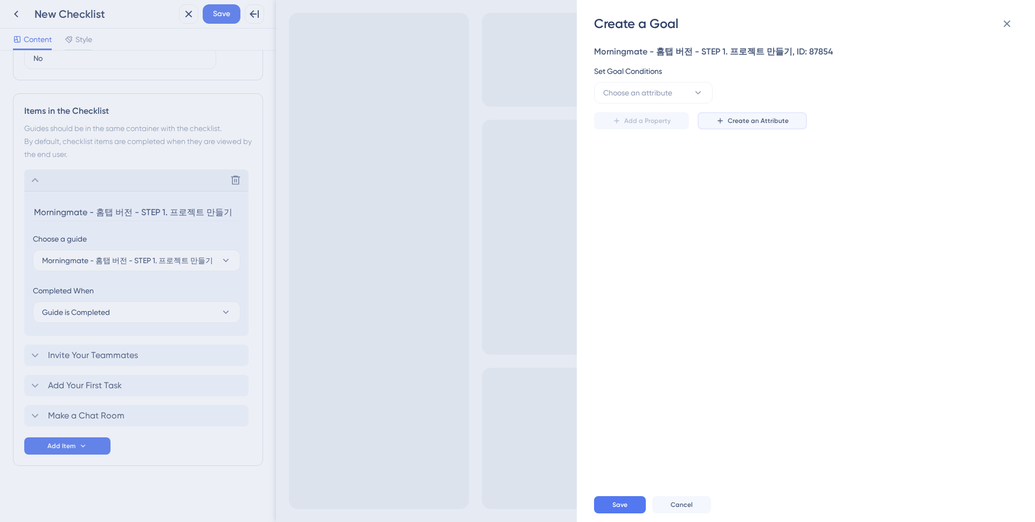
click at [749, 125] on button "Create an Attribute" at bounding box center [751, 120] width 109 height 17
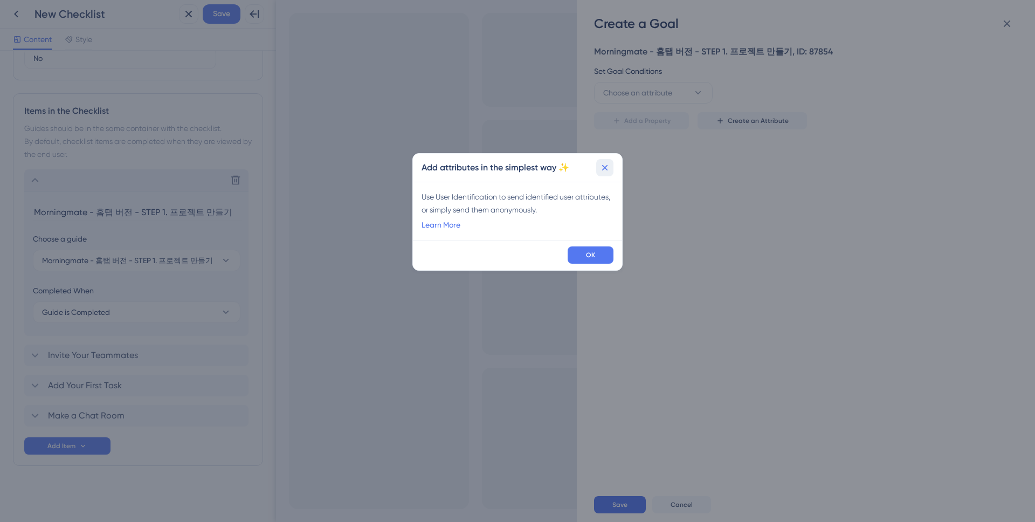
click at [608, 169] on icon at bounding box center [604, 167] width 11 height 11
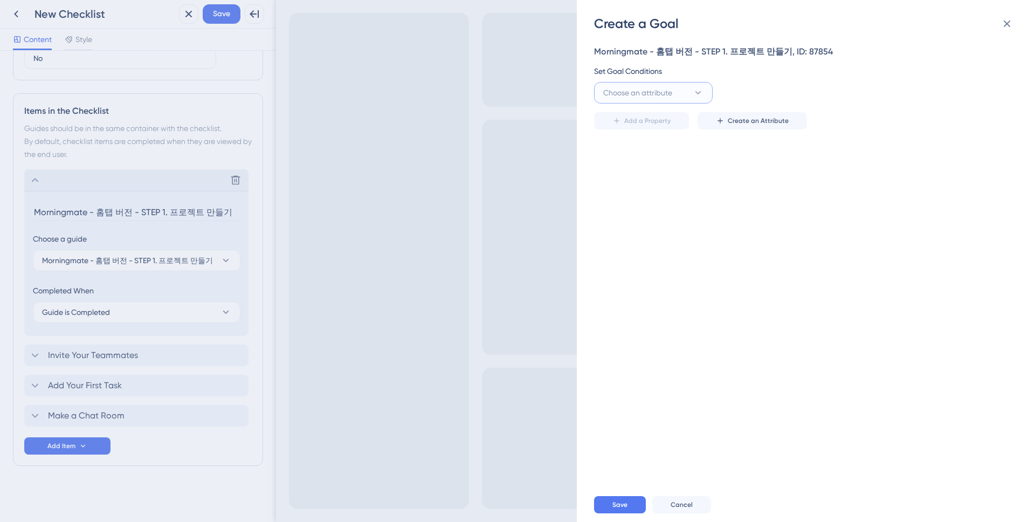
click at [667, 82] on button "Choose an attribute" at bounding box center [653, 93] width 119 height 22
click at [786, 209] on div "Morningmate - 홈탭 버전 - STEP 1. 프로젝트 만들기, ID: 87854 Set Goal Conditions Choose an…" at bounding box center [811, 259] width 434 height 455
drag, startPoint x: 716, startPoint y: 109, endPoint x: 733, endPoint y: 117, distance: 18.8
click at [722, 114] on div "Add a Property Create an Attribute" at bounding box center [802, 116] width 417 height 26
click at [736, 118] on span "Create an Attribute" at bounding box center [758, 120] width 61 height 9
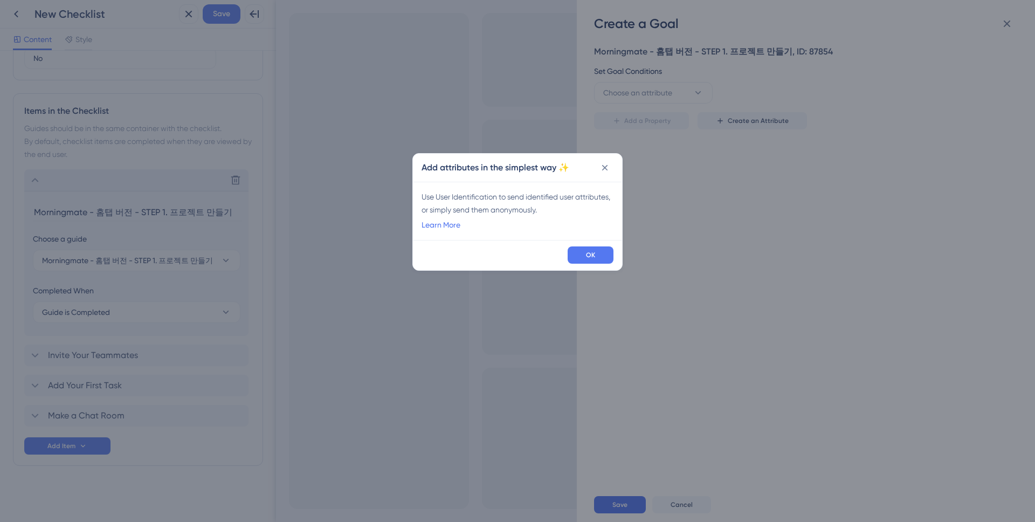
click at [568, 243] on div "OK" at bounding box center [517, 255] width 209 height 30
click at [583, 252] on button "OK" at bounding box center [591, 254] width 46 height 17
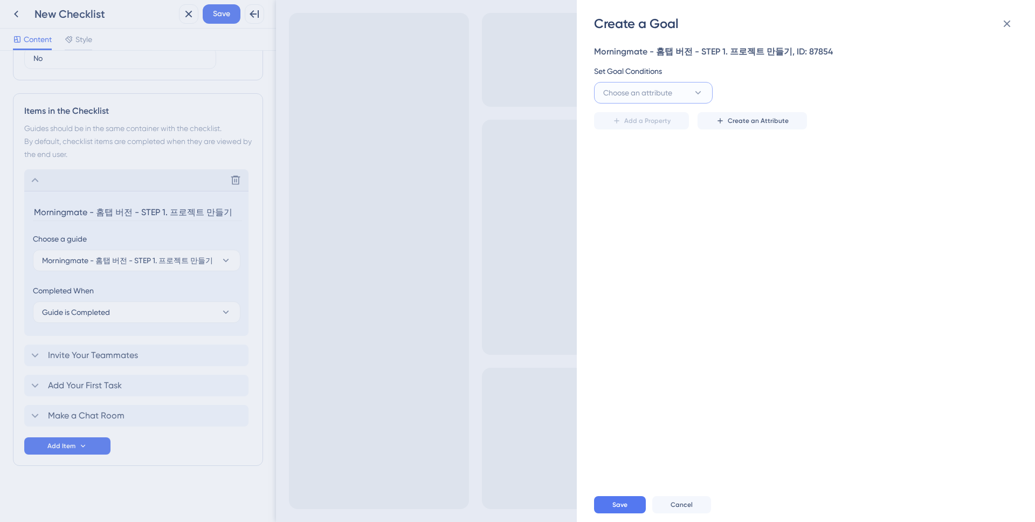
click at [660, 102] on button "Choose an attribute" at bounding box center [653, 93] width 119 height 22
click at [662, 99] on span "Choose an attribute" at bounding box center [637, 92] width 69 height 13
click at [790, 127] on button "Create an Attribute" at bounding box center [751, 120] width 109 height 17
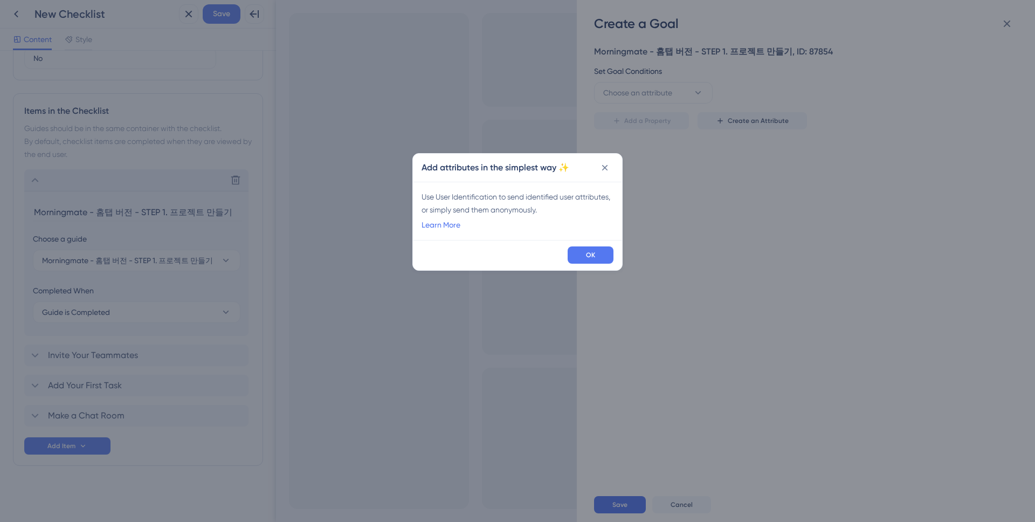
click at [591, 183] on div "Use User Identification to send identified user attributes, or simply send them…" at bounding box center [517, 211] width 209 height 58
click at [601, 176] on div "Add attributes in the simplest way ✨" at bounding box center [517, 168] width 209 height 28
click at [606, 173] on button at bounding box center [604, 167] width 17 height 17
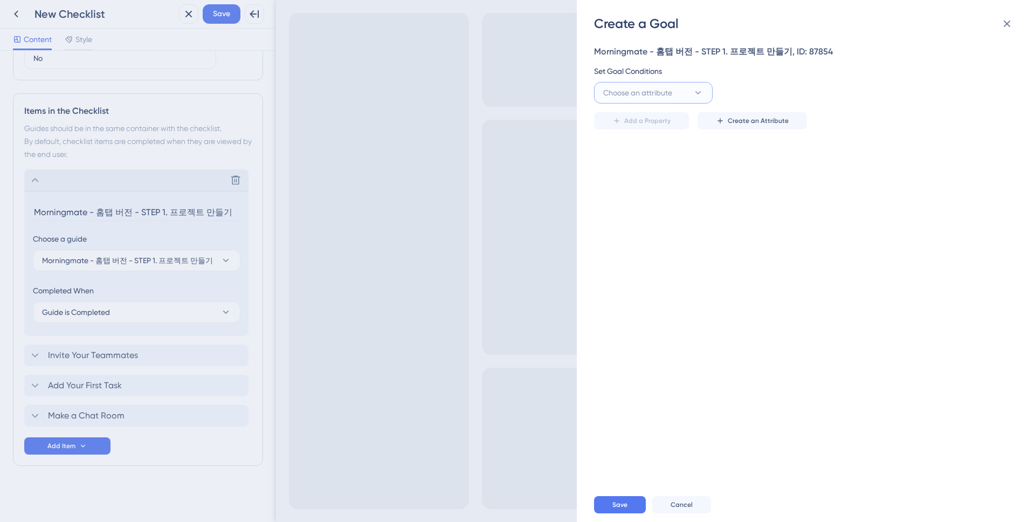
click at [676, 99] on button "Choose an attribute" at bounding box center [653, 93] width 119 height 22
click at [760, 170] on div "Morningmate - 홈탭 버전 - STEP 1. 프로젝트 만들기, ID: 87854 Set Goal Conditions Choose an…" at bounding box center [811, 259] width 434 height 455
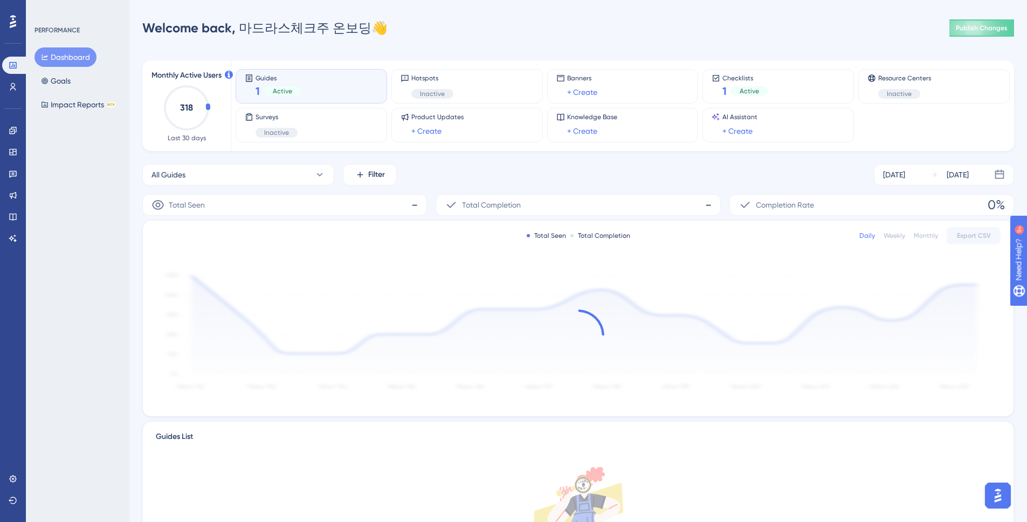
scroll to position [2, 0]
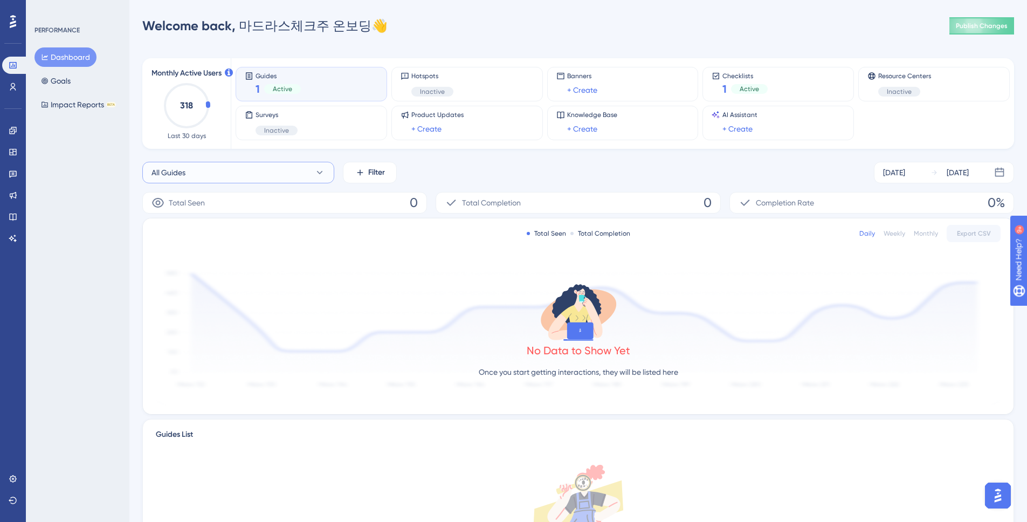
click at [255, 168] on button "All Guides" at bounding box center [238, 173] width 192 height 22
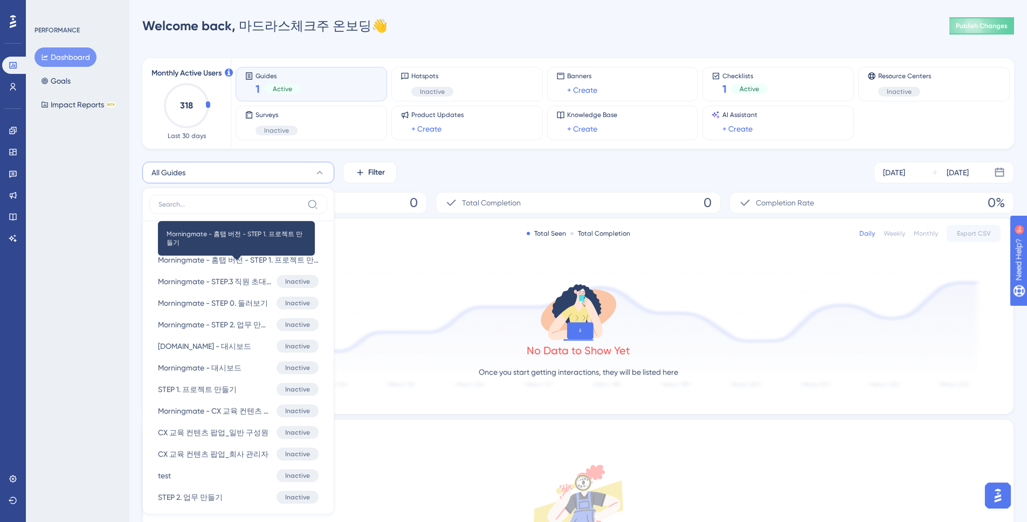
scroll to position [92, 0]
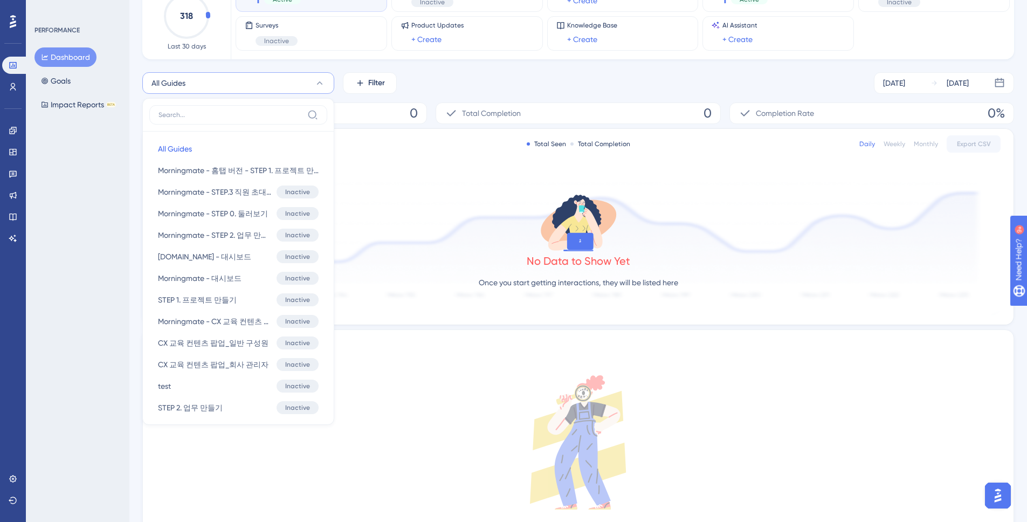
click at [409, 172] on div "No Data to Show Yet Once you start getting interactions, they will be listed he…" at bounding box center [578, 243] width 845 height 144
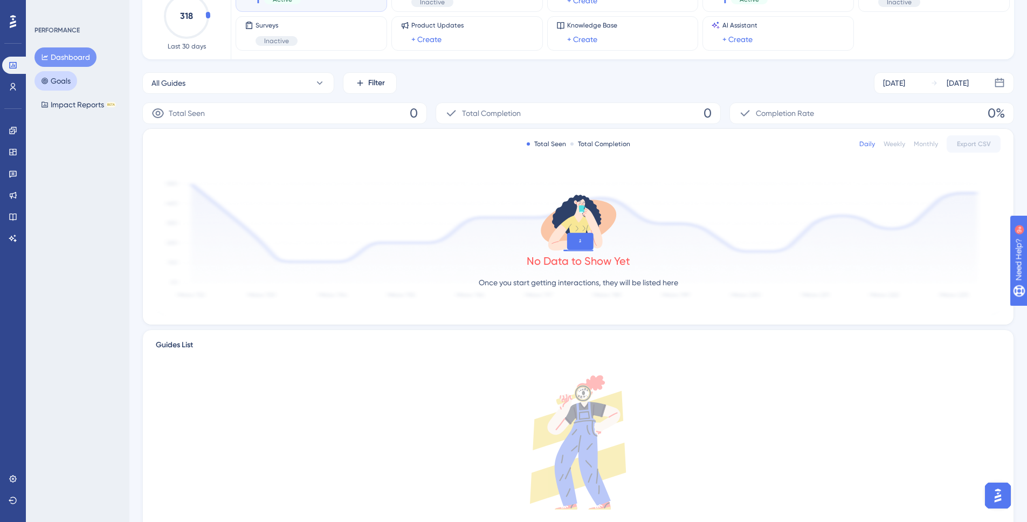
click at [69, 88] on button "Goals" at bounding box center [55, 80] width 43 height 19
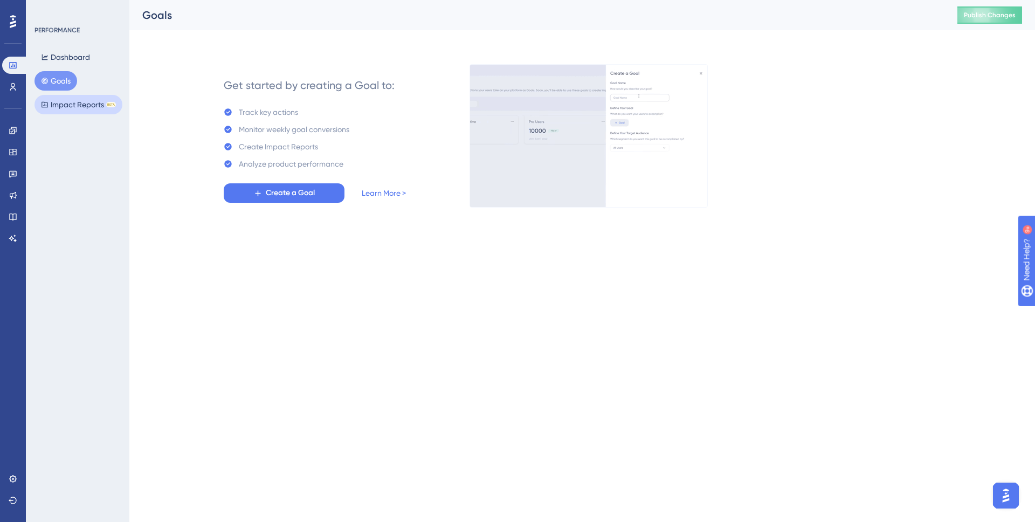
click at [60, 97] on button "Impact Reports BETA" at bounding box center [78, 104] width 88 height 19
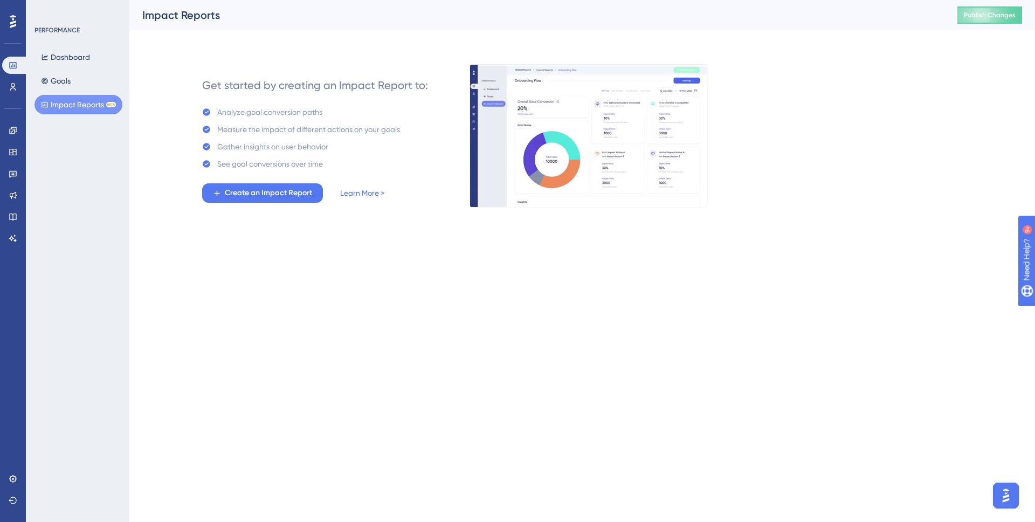
click at [67, 70] on div "Dashboard Goals Impact Reports BETA" at bounding box center [77, 80] width 87 height 67
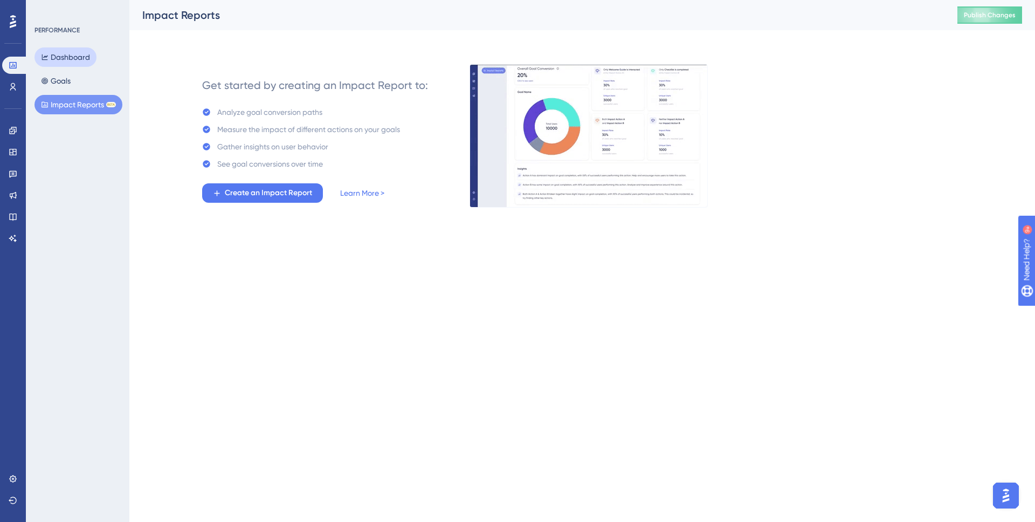
click at [79, 55] on button "Dashboard" at bounding box center [65, 56] width 62 height 19
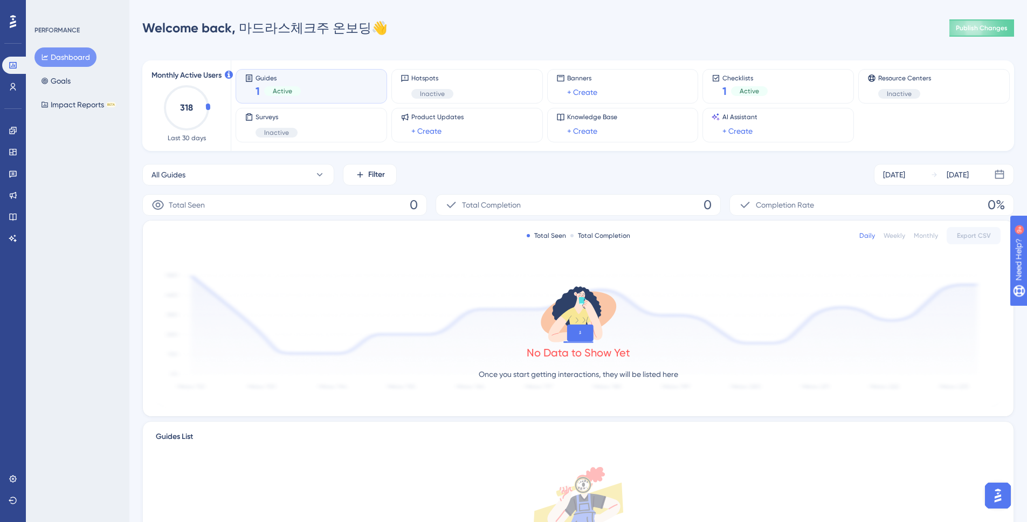
click at [278, 82] on div "Guides 1 Active" at bounding box center [277, 86] width 45 height 25
click at [717, 88] on div "Checklists 1 Active" at bounding box center [777, 86] width 133 height 25
click at [284, 84] on div "1 Active" at bounding box center [277, 91] width 45 height 15
click at [873, 87] on div "Resource Centers Inactive" at bounding box center [933, 86] width 133 height 25
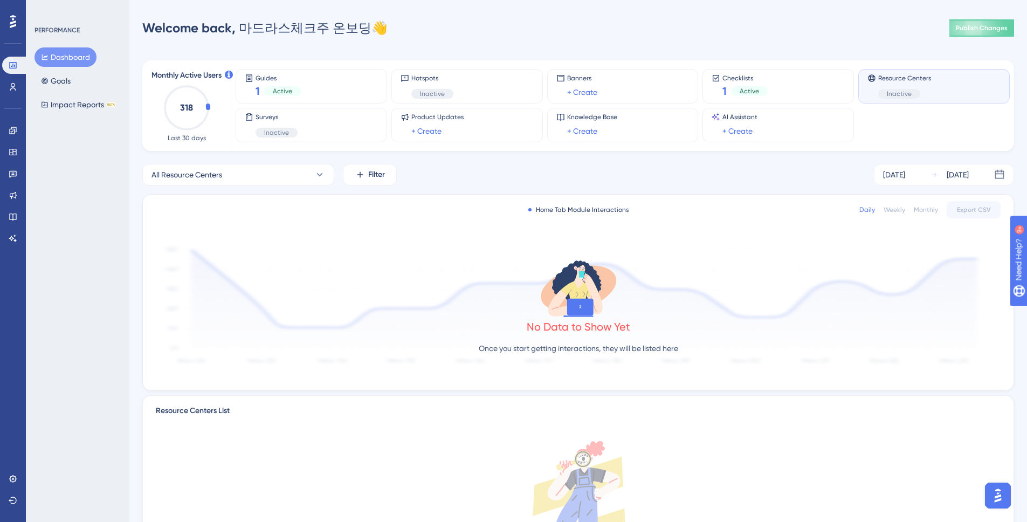
click at [24, 86] on div "Performance Users Engagement Widgets Feedback Product Updates Knowledge Base AI…" at bounding box center [13, 261] width 26 height 522
click at [9, 89] on icon at bounding box center [13, 86] width 9 height 9
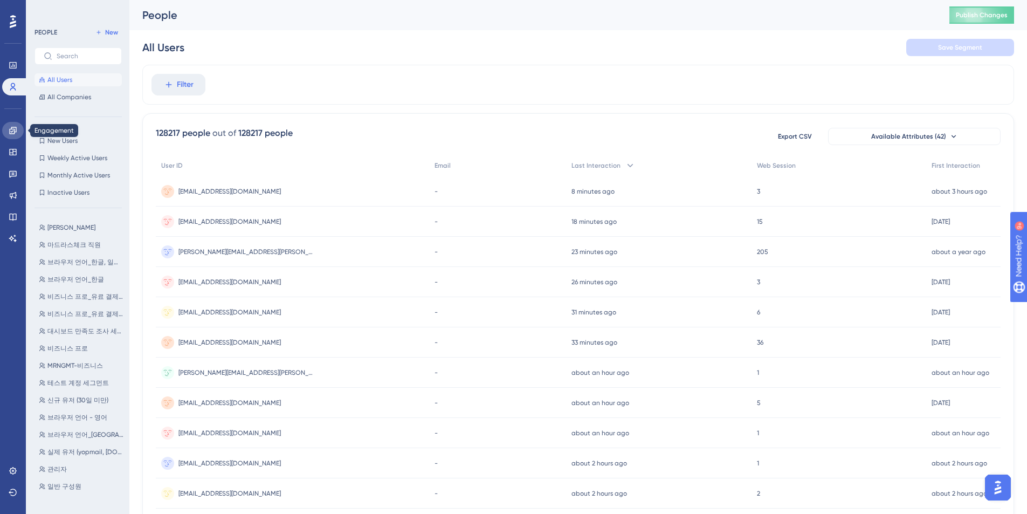
click at [9, 133] on icon at bounding box center [13, 130] width 9 height 9
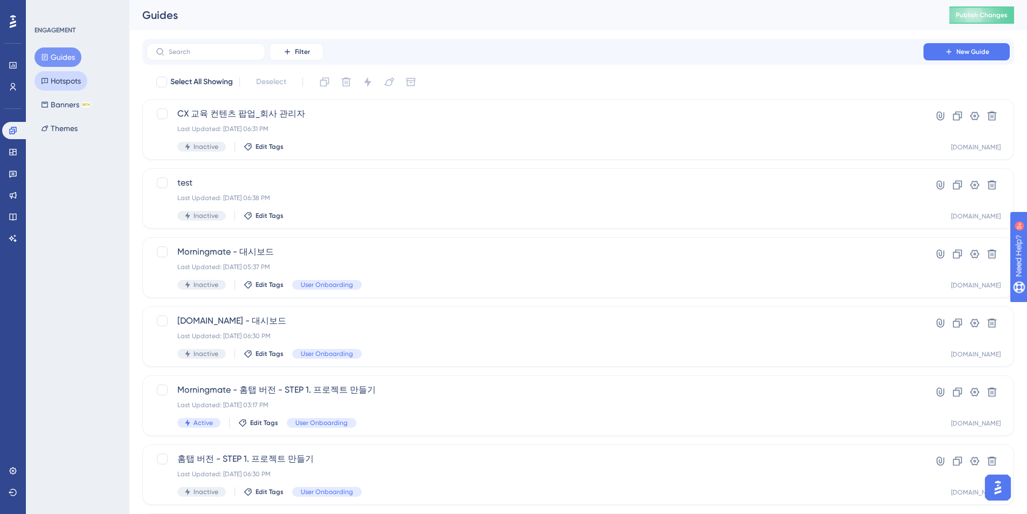
click at [66, 78] on button "Hotspots" at bounding box center [60, 80] width 53 height 19
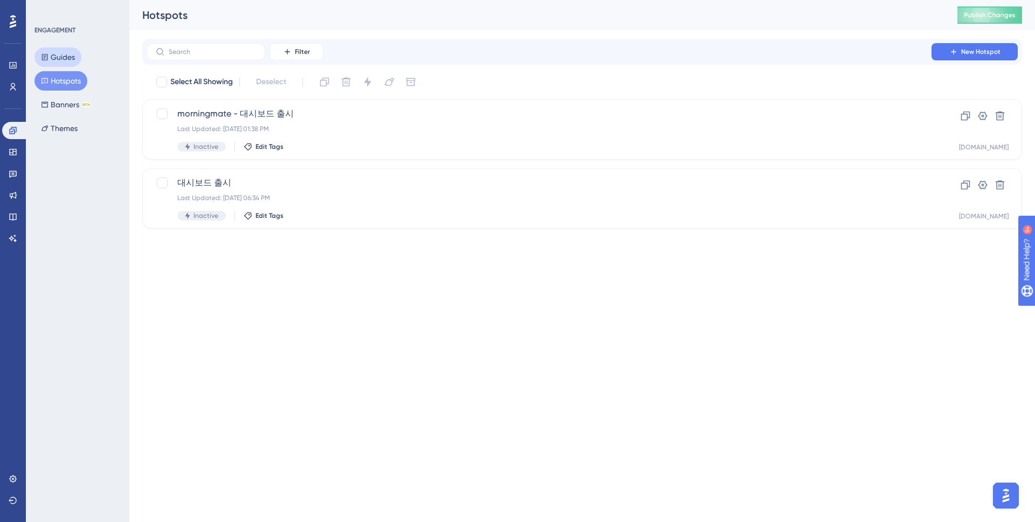
click at [59, 52] on button "Guides" at bounding box center [57, 56] width 47 height 19
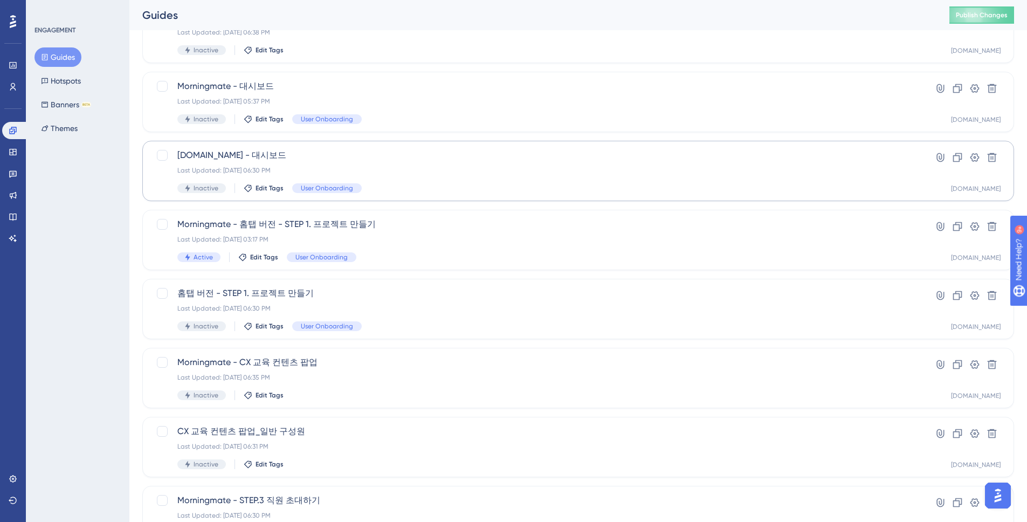
scroll to position [179, 0]
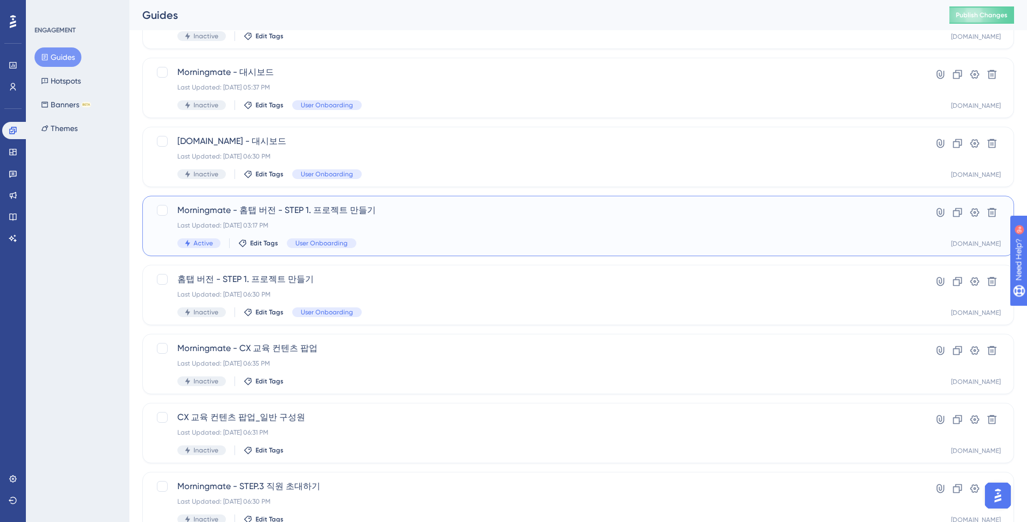
click at [321, 215] on span "Morningmate - 홈탭 버전 - STEP 1. 프로젝트 만들기" at bounding box center [534, 210] width 715 height 13
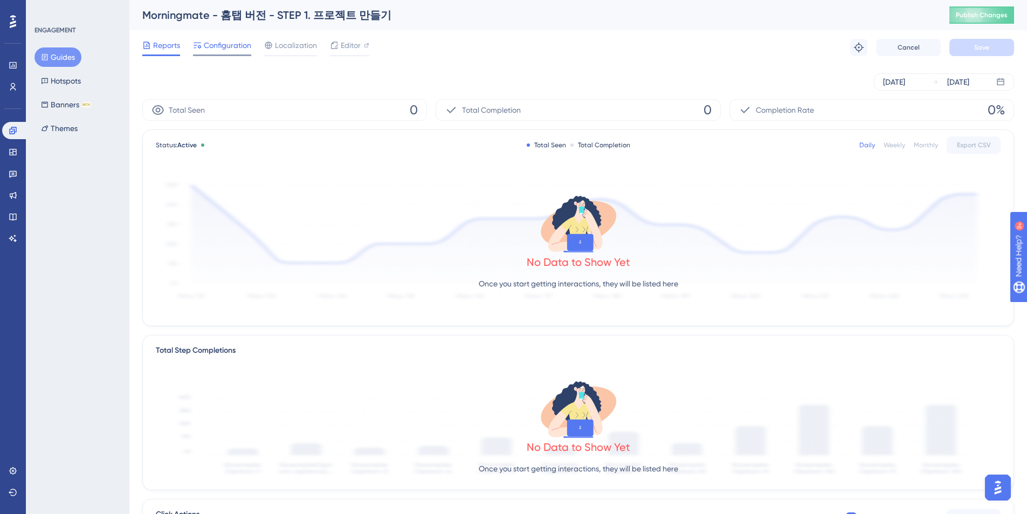
click at [244, 50] on span "Configuration" at bounding box center [227, 45] width 47 height 13
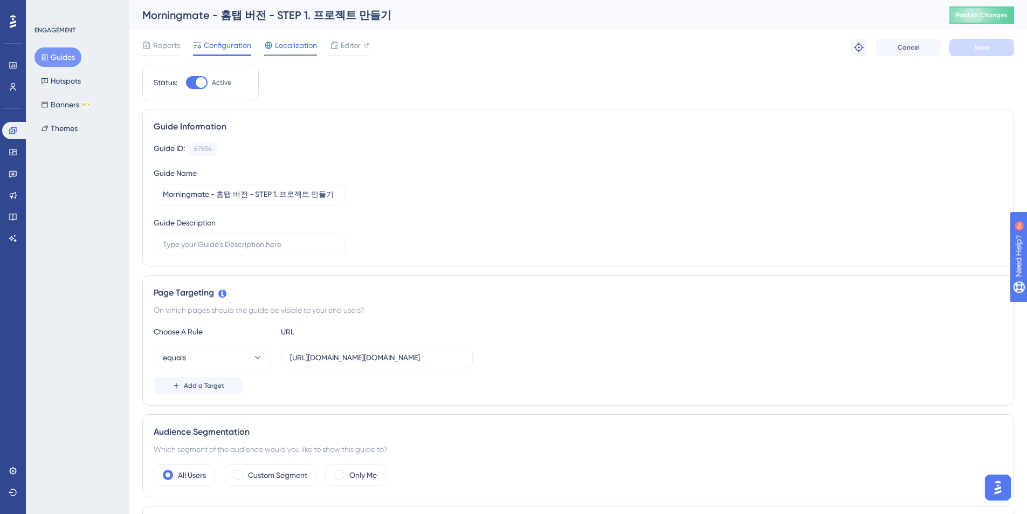
click at [296, 46] on span "Localization" at bounding box center [296, 45] width 42 height 13
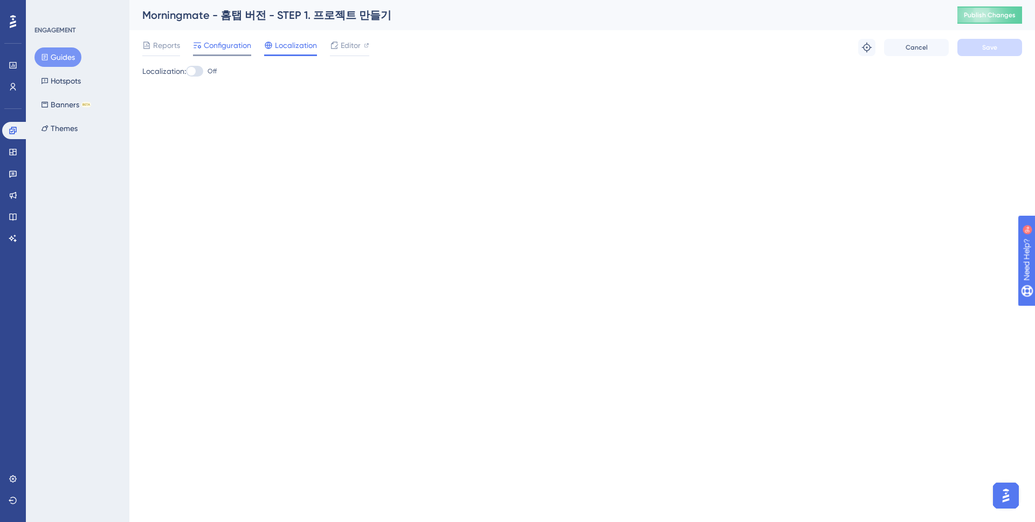
click at [209, 54] on div at bounding box center [222, 55] width 58 height 2
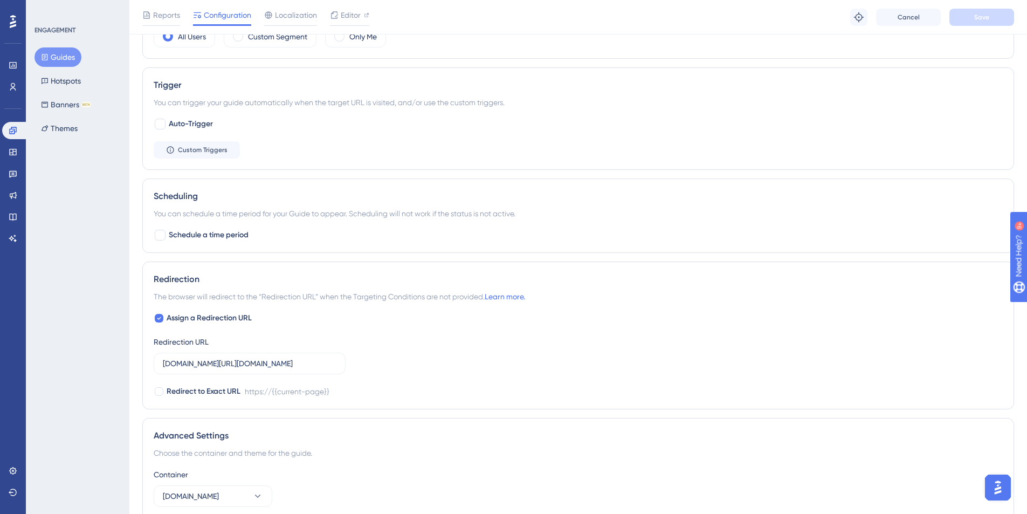
scroll to position [540, 0]
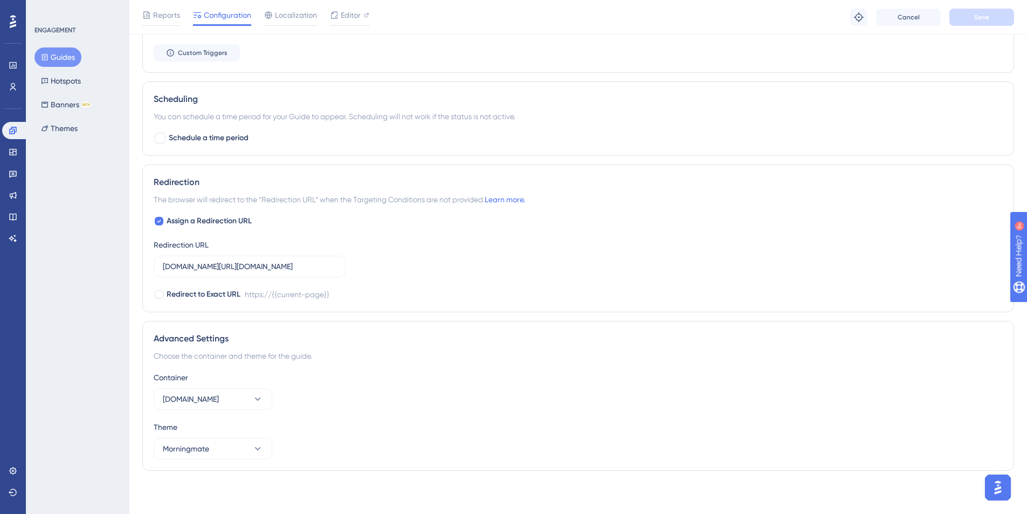
click at [61, 115] on div "Guides Hotspots Banners BETA Themes" at bounding box center [77, 92] width 87 height 91
click at [61, 112] on button "Banners BETA" at bounding box center [65, 104] width 63 height 19
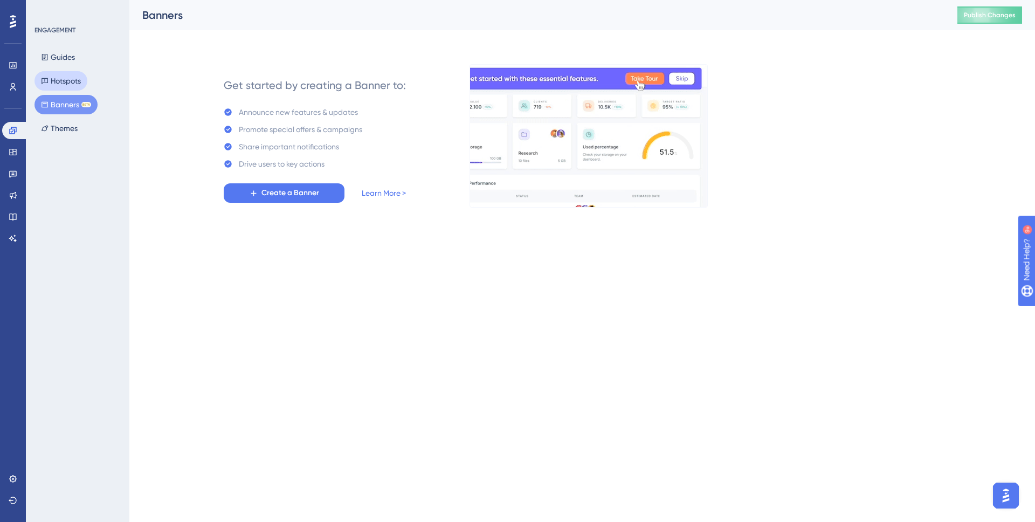
click at [59, 90] on button "Hotspots" at bounding box center [60, 80] width 53 height 19
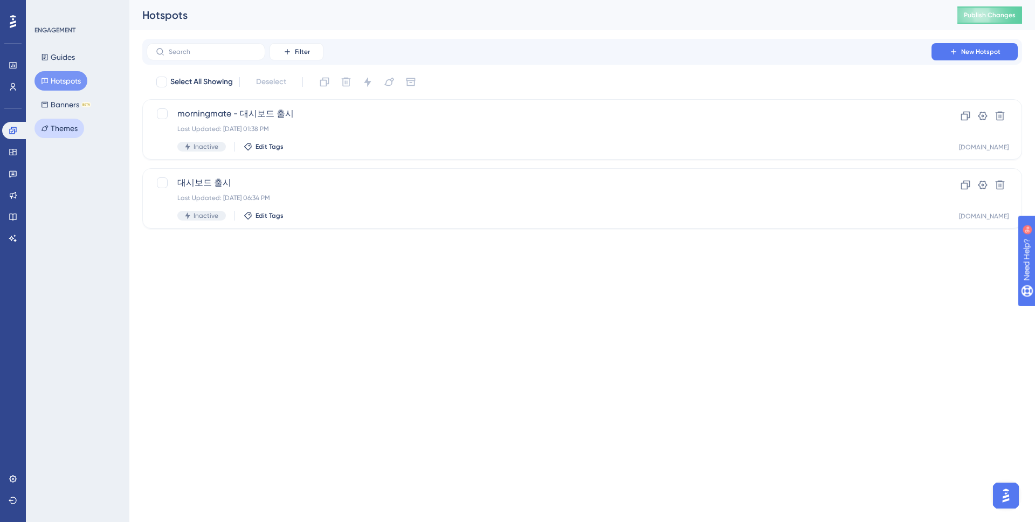
click at [55, 130] on button "Themes" at bounding box center [59, 128] width 50 height 19
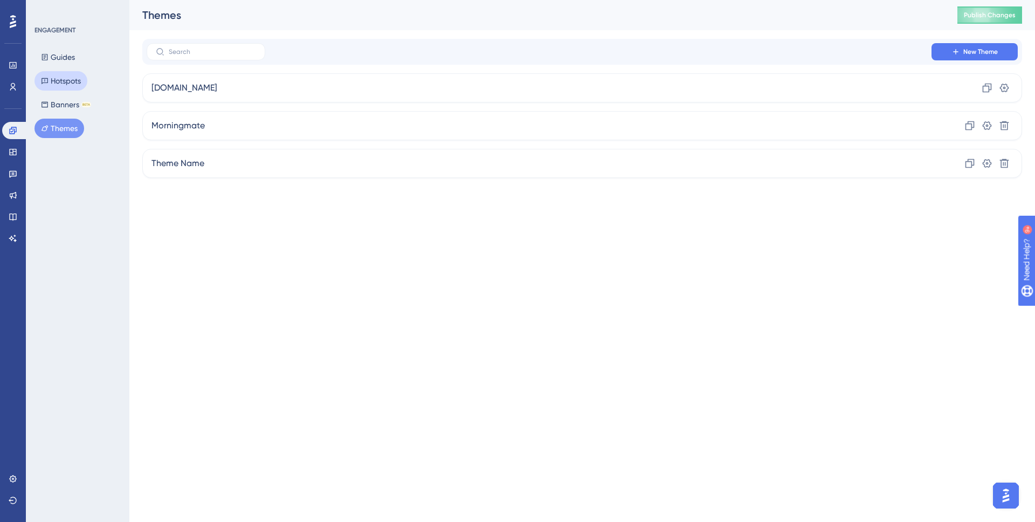
click at [48, 83] on icon at bounding box center [45, 81] width 8 height 8
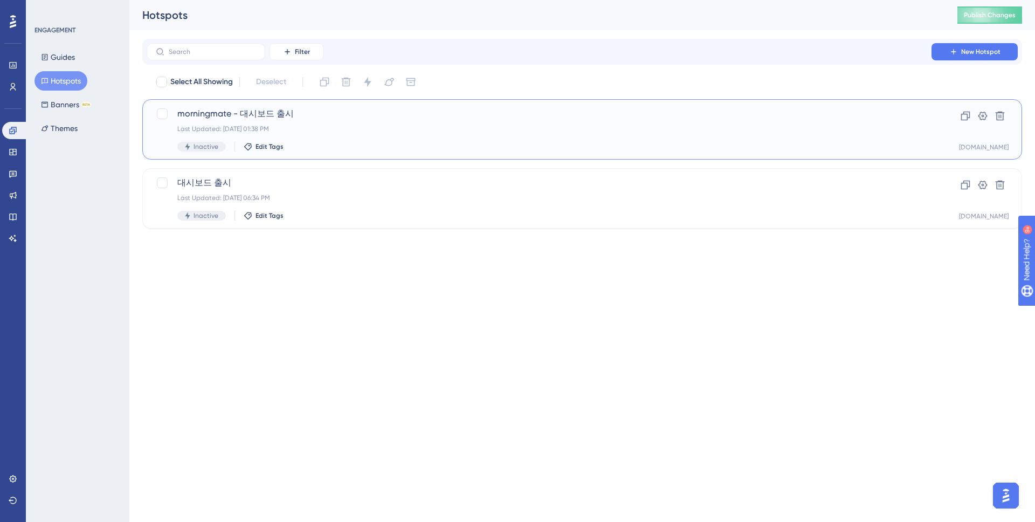
click at [416, 117] on span "morningmate - 대시보드 출시" at bounding box center [538, 113] width 723 height 13
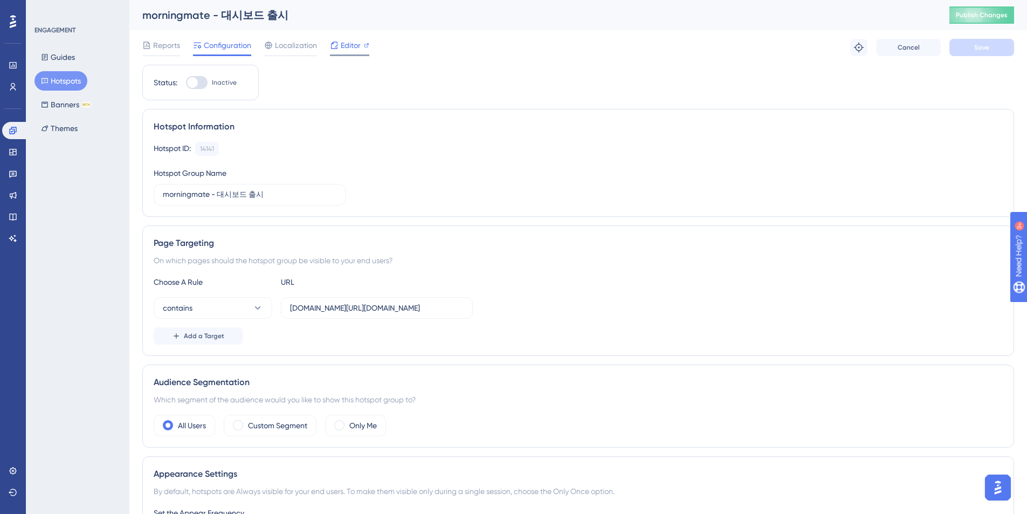
click at [334, 48] on icon at bounding box center [334, 45] width 7 height 7
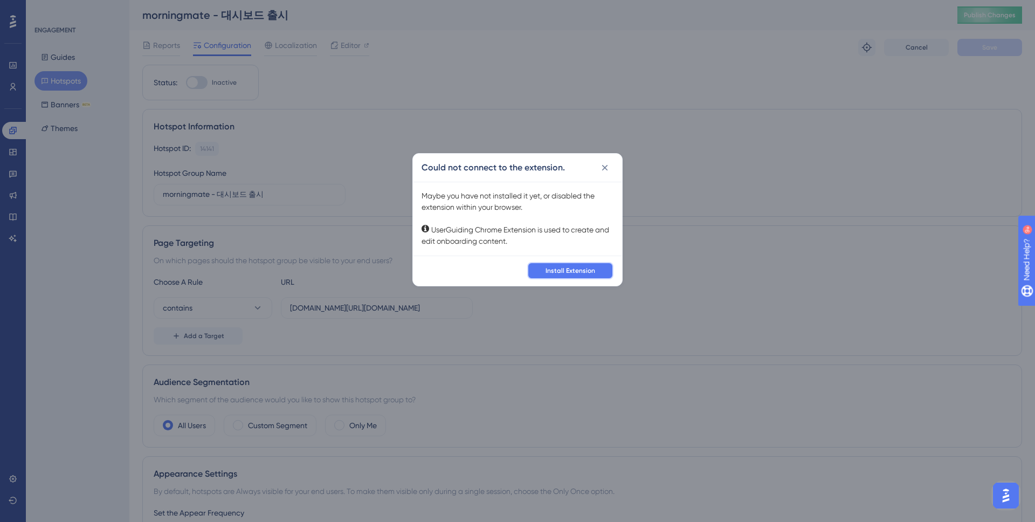
click at [564, 273] on span "Install Extension" at bounding box center [570, 270] width 50 height 9
click at [562, 269] on span "Install Extension" at bounding box center [570, 270] width 50 height 9
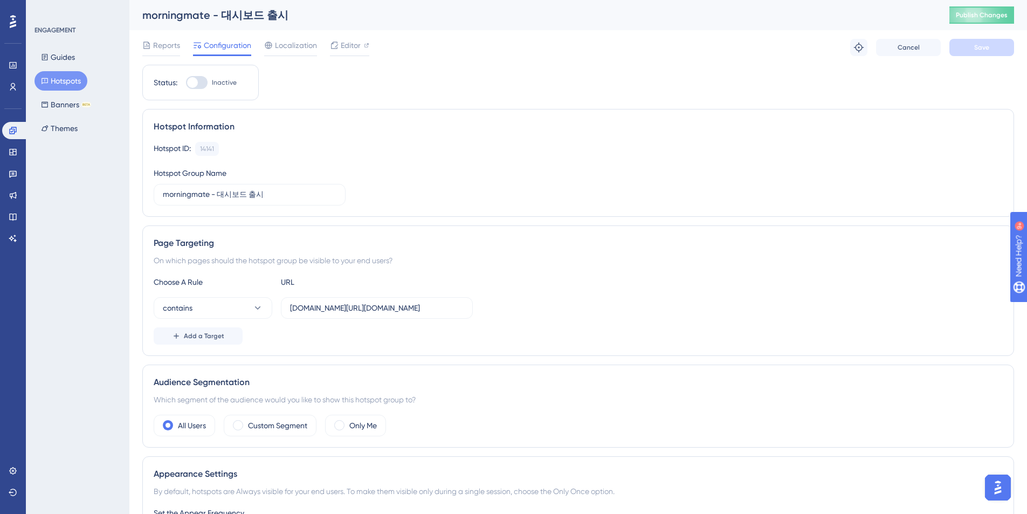
click at [11, 142] on div "Engagement Widgets Feedback Product Updates Knowledge Base AI Assistant" at bounding box center [13, 184] width 22 height 125
click at [11, 146] on link at bounding box center [13, 151] width 22 height 17
